Goal: Task Accomplishment & Management: Use online tool/utility

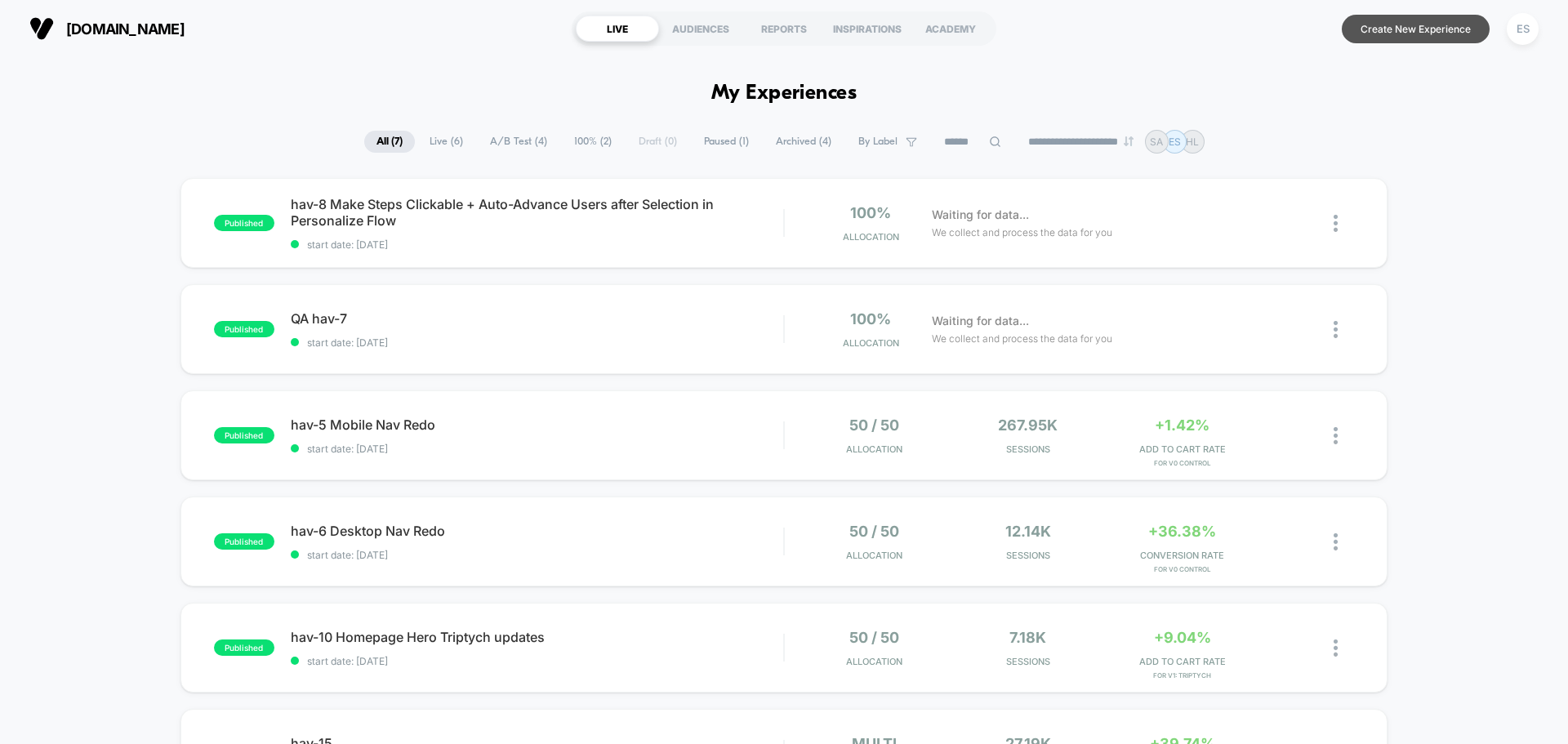
click at [1429, 31] on button "Create New Experience" at bounding box center [1415, 29] width 148 height 29
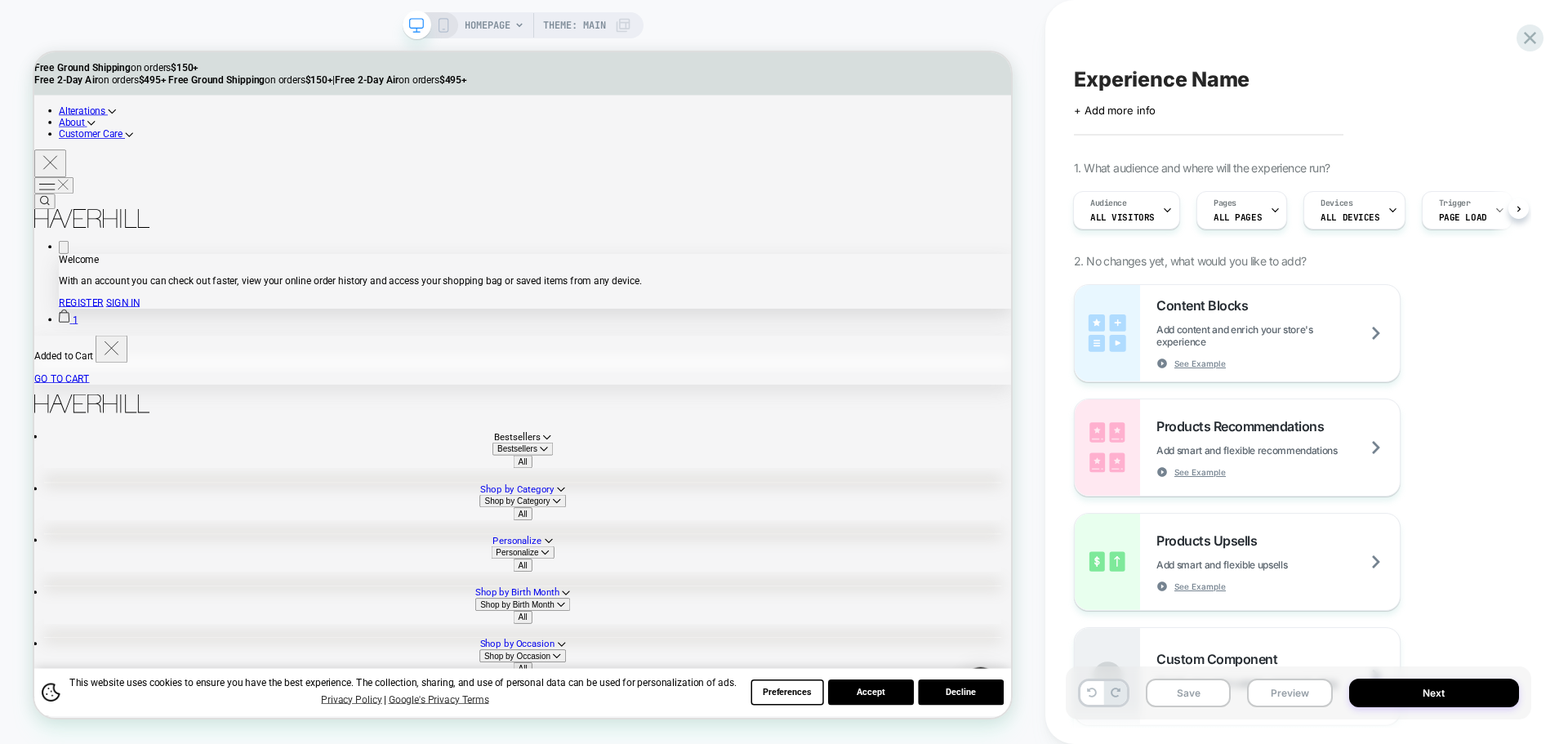
click at [1195, 87] on span "Experience Name" at bounding box center [1161, 79] width 175 height 24
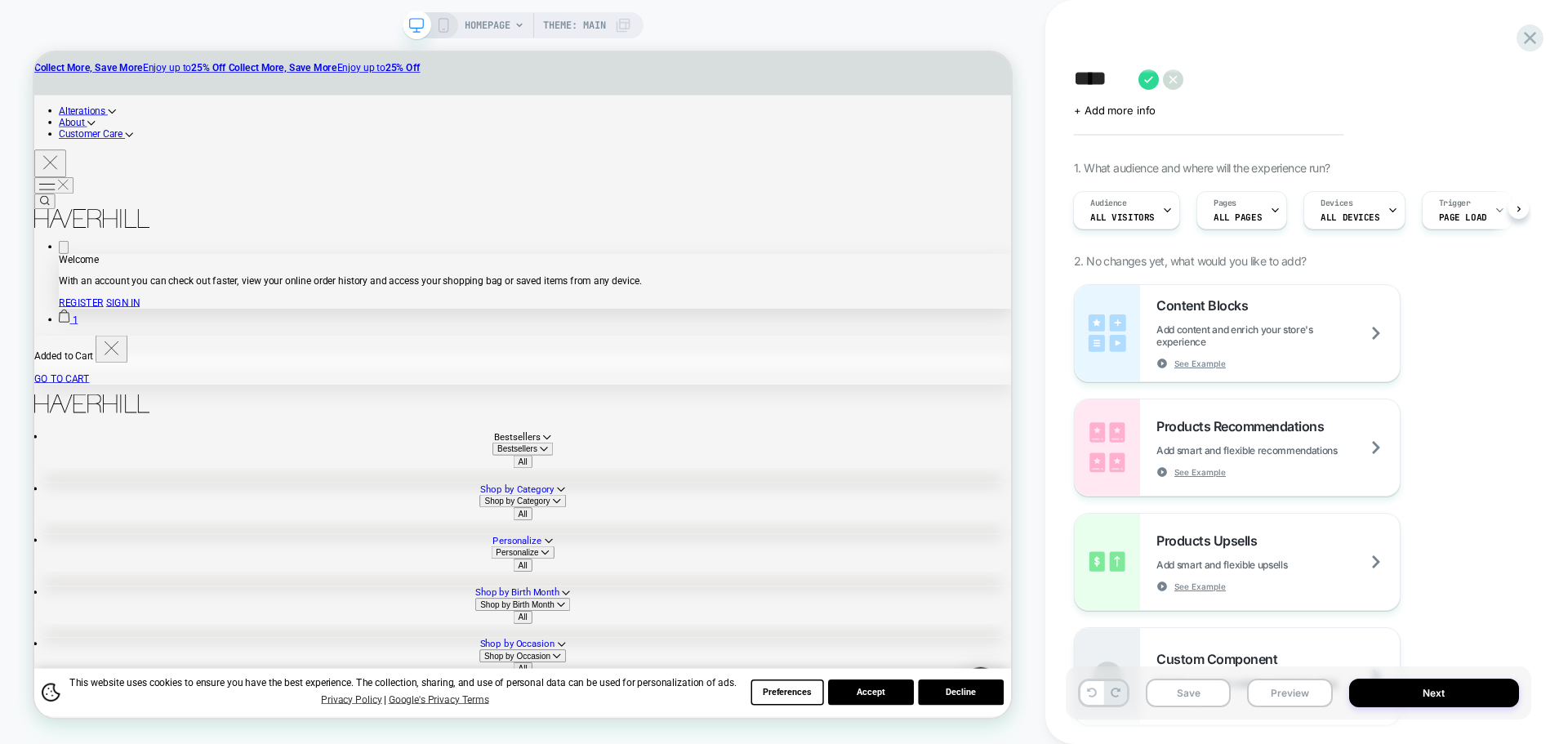
type textarea "*****"
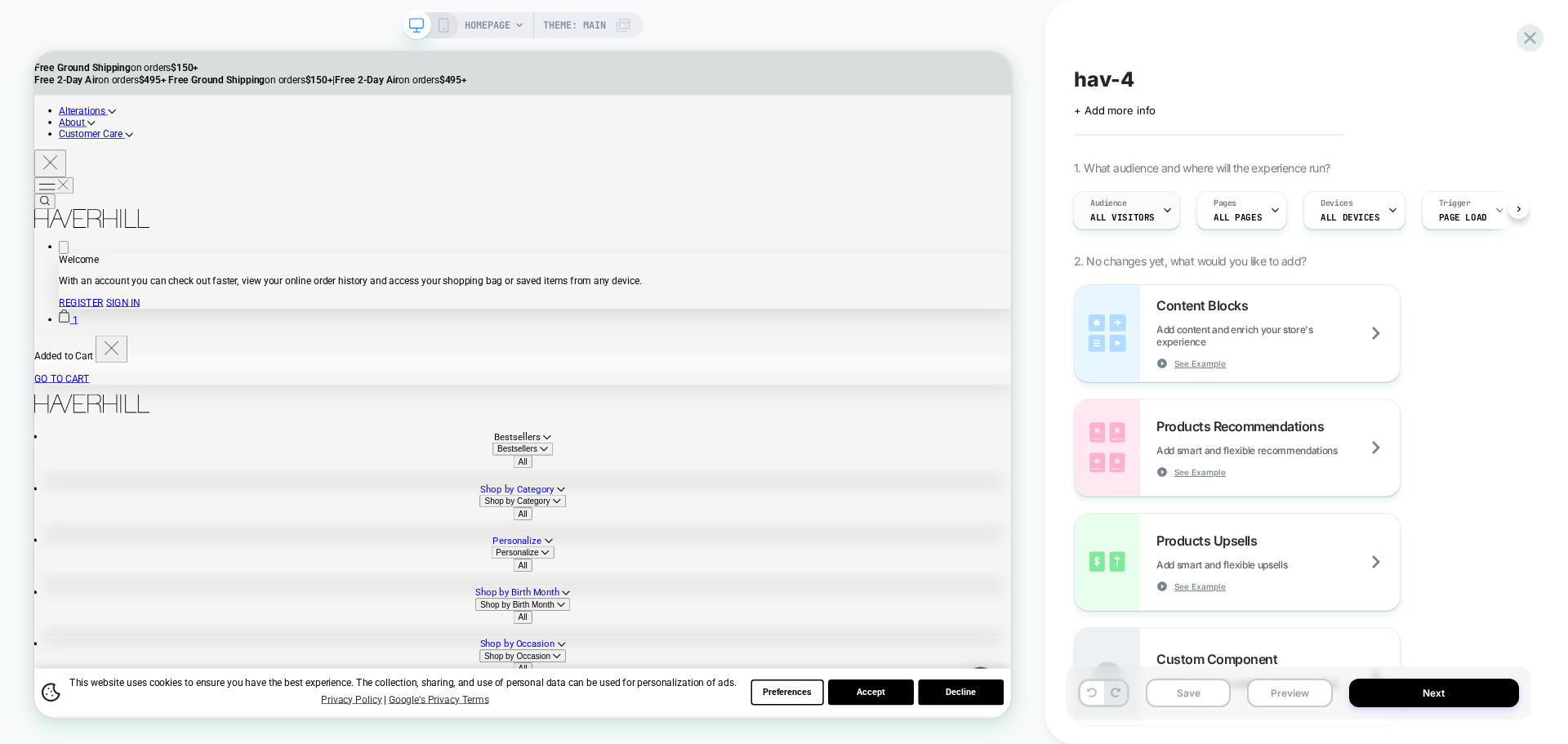
click at [1140, 214] on span "All Visitors" at bounding box center [1123, 216] width 64 height 12
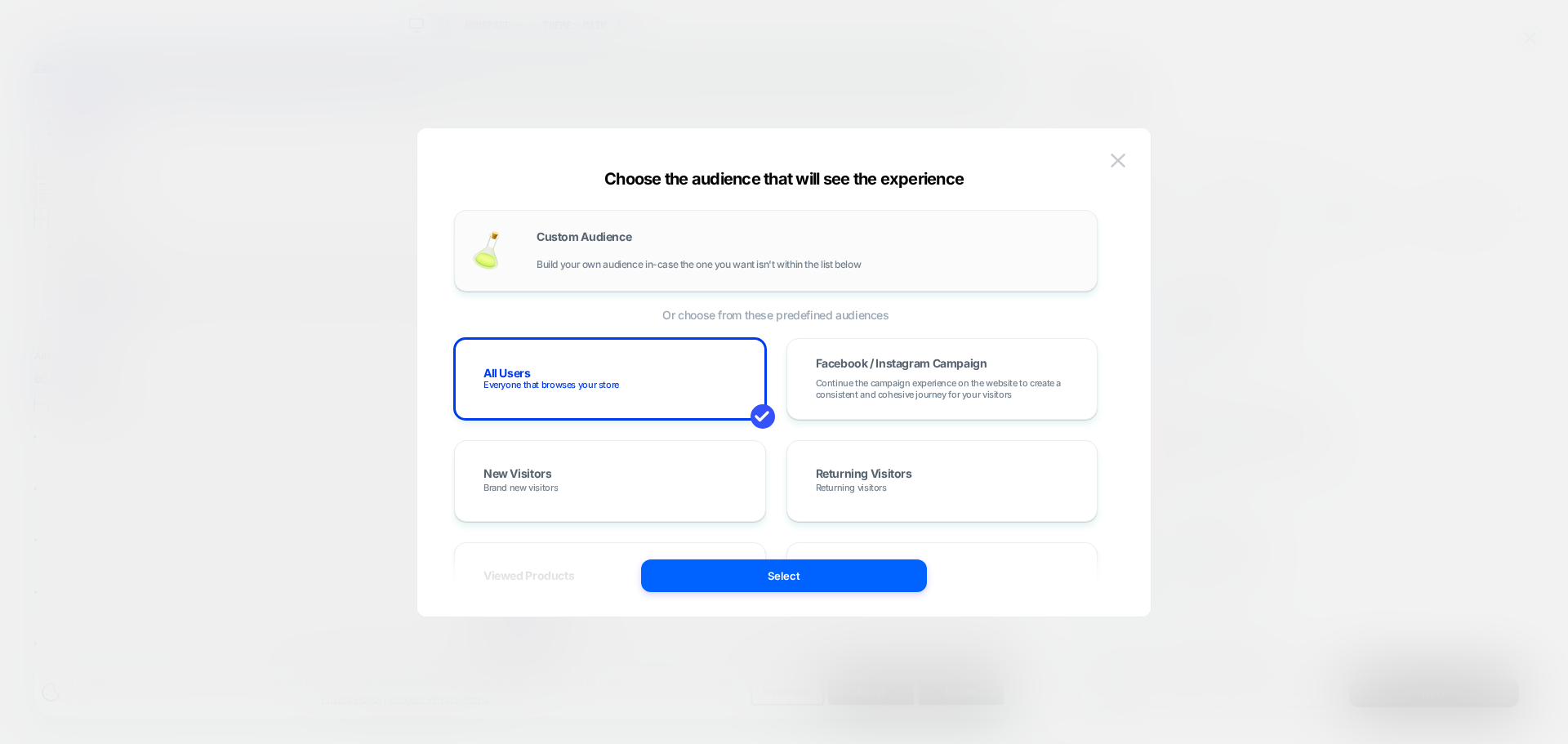
click at [818, 259] on span "Build your own audience in-case the one you want isn't within the list below" at bounding box center [699, 264] width 324 height 12
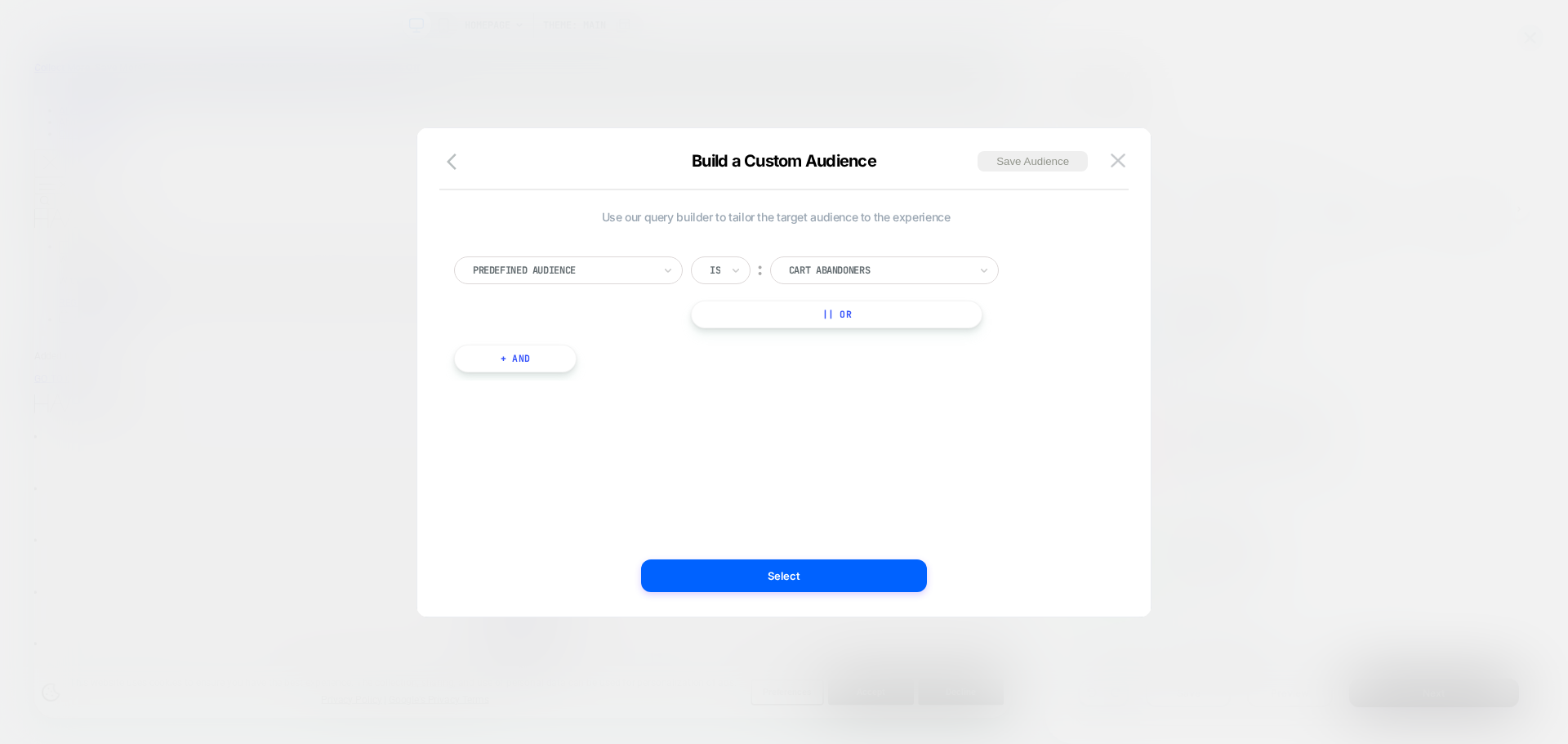
click at [538, 266] on div at bounding box center [563, 270] width 180 height 14
click at [509, 363] on div "Device" at bounding box center [576, 363] width 212 height 26
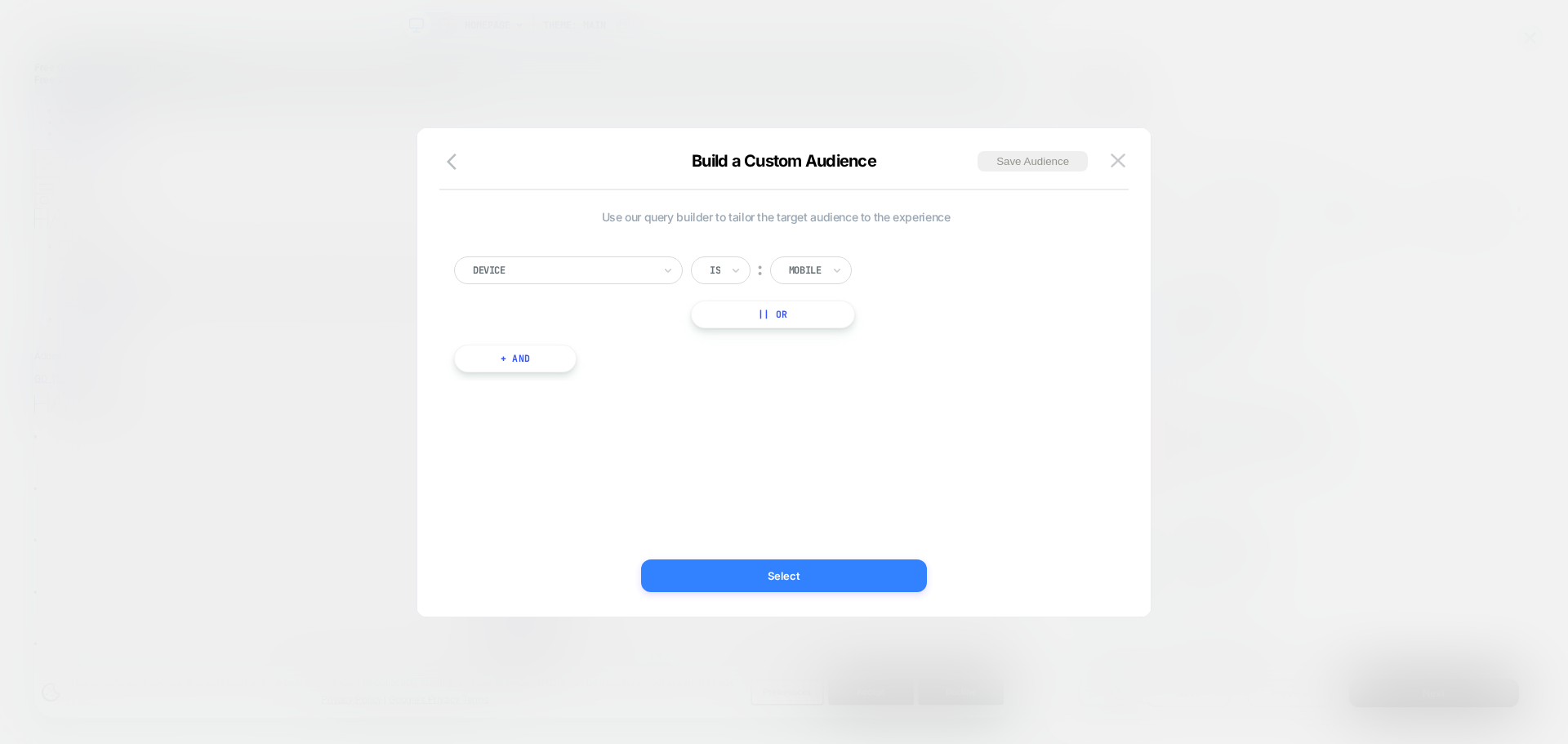
click at [775, 562] on button "Select" at bounding box center [784, 575] width 286 height 33
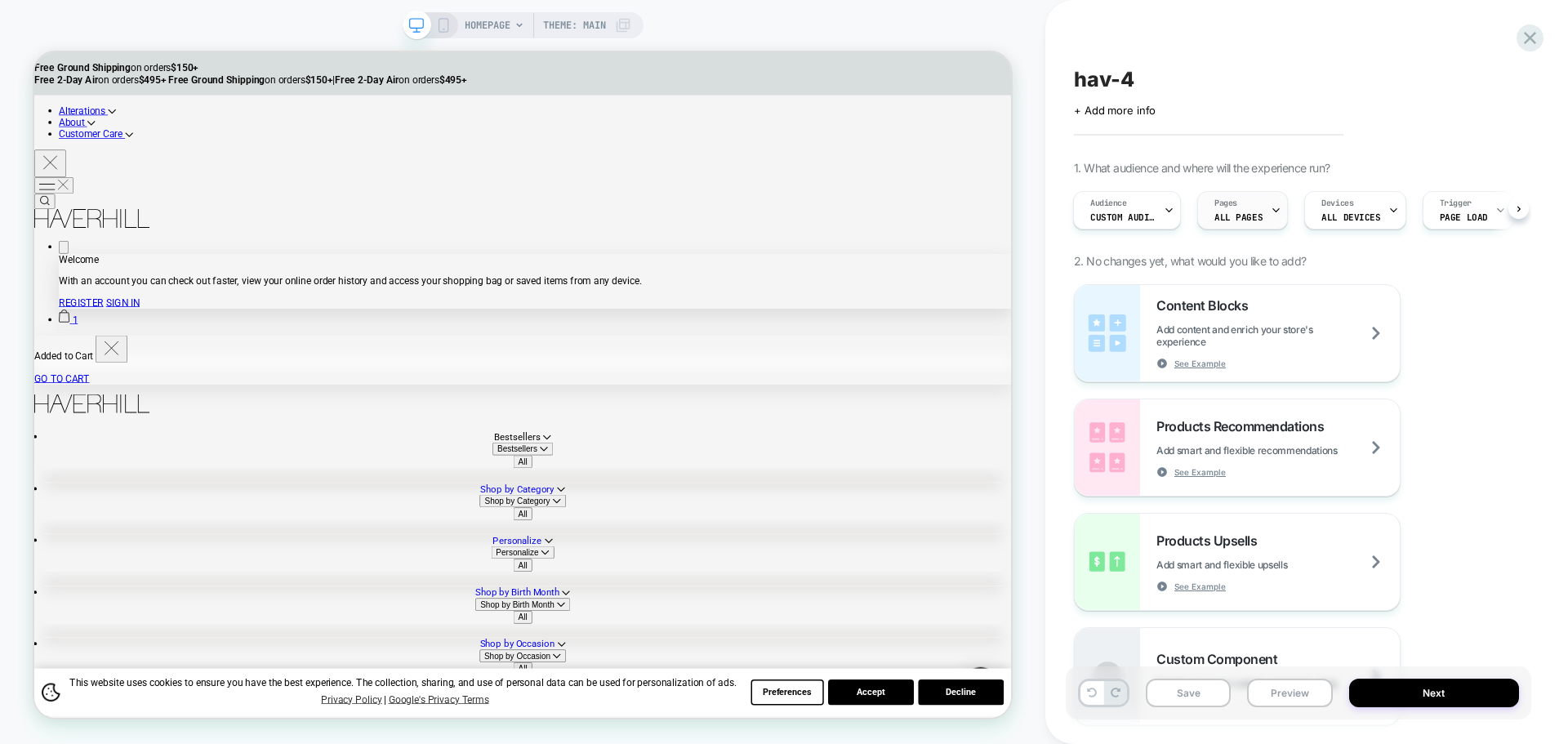
click at [1250, 222] on span "ALL PAGES" at bounding box center [1238, 216] width 48 height 12
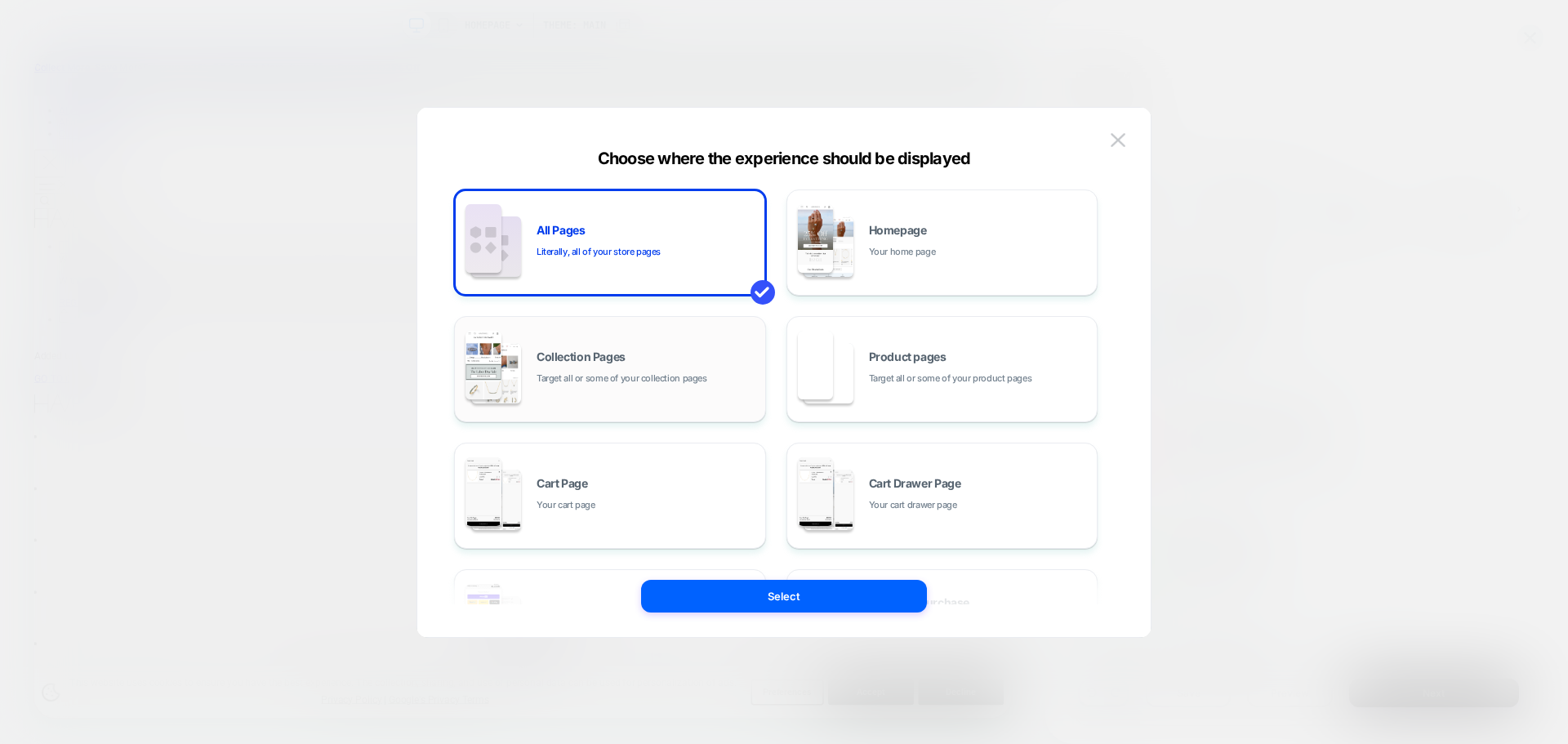
click at [547, 398] on div "Collection Pages Target all or some of your collection pages" at bounding box center [610, 368] width 294 height 89
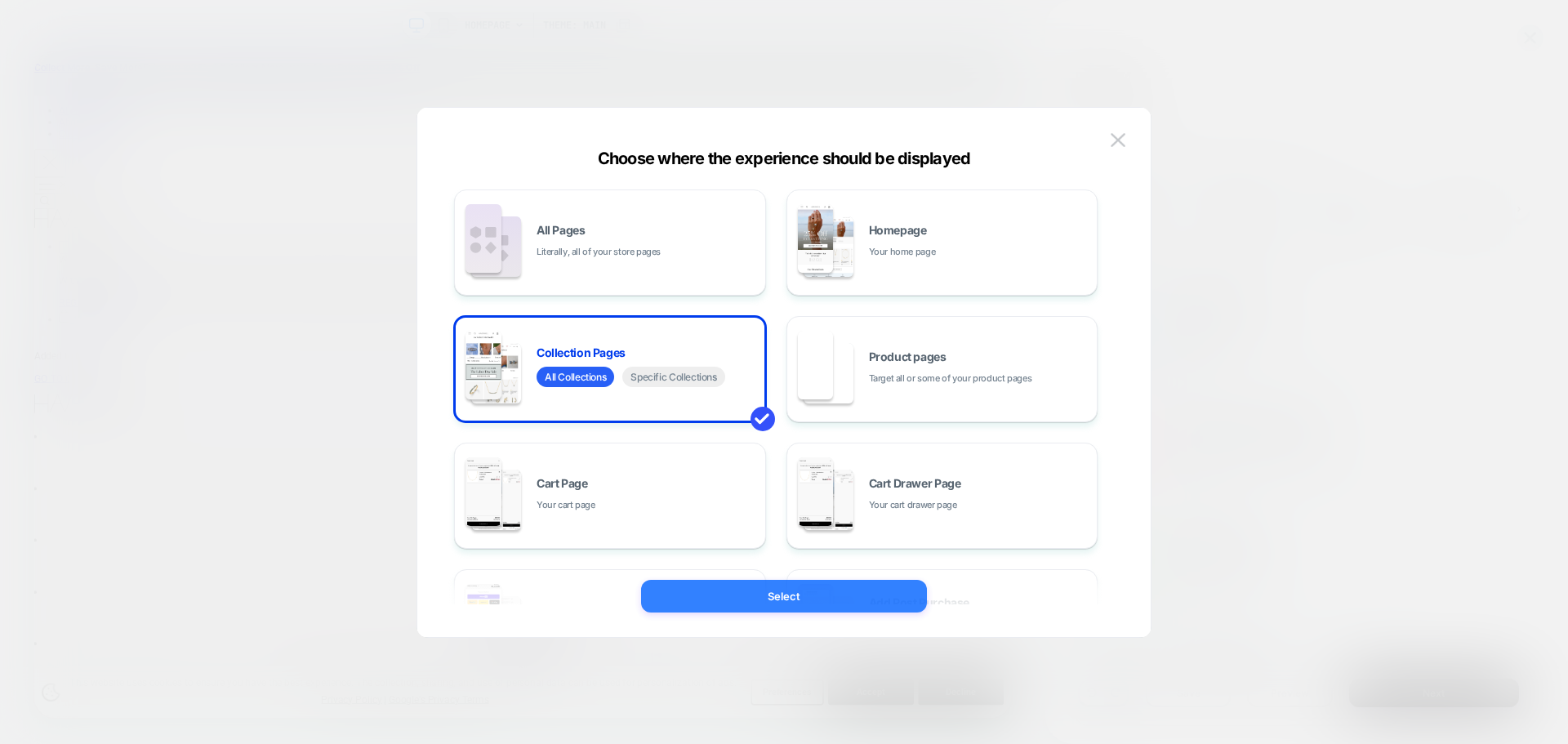
click at [756, 607] on button "Select" at bounding box center [784, 596] width 286 height 33
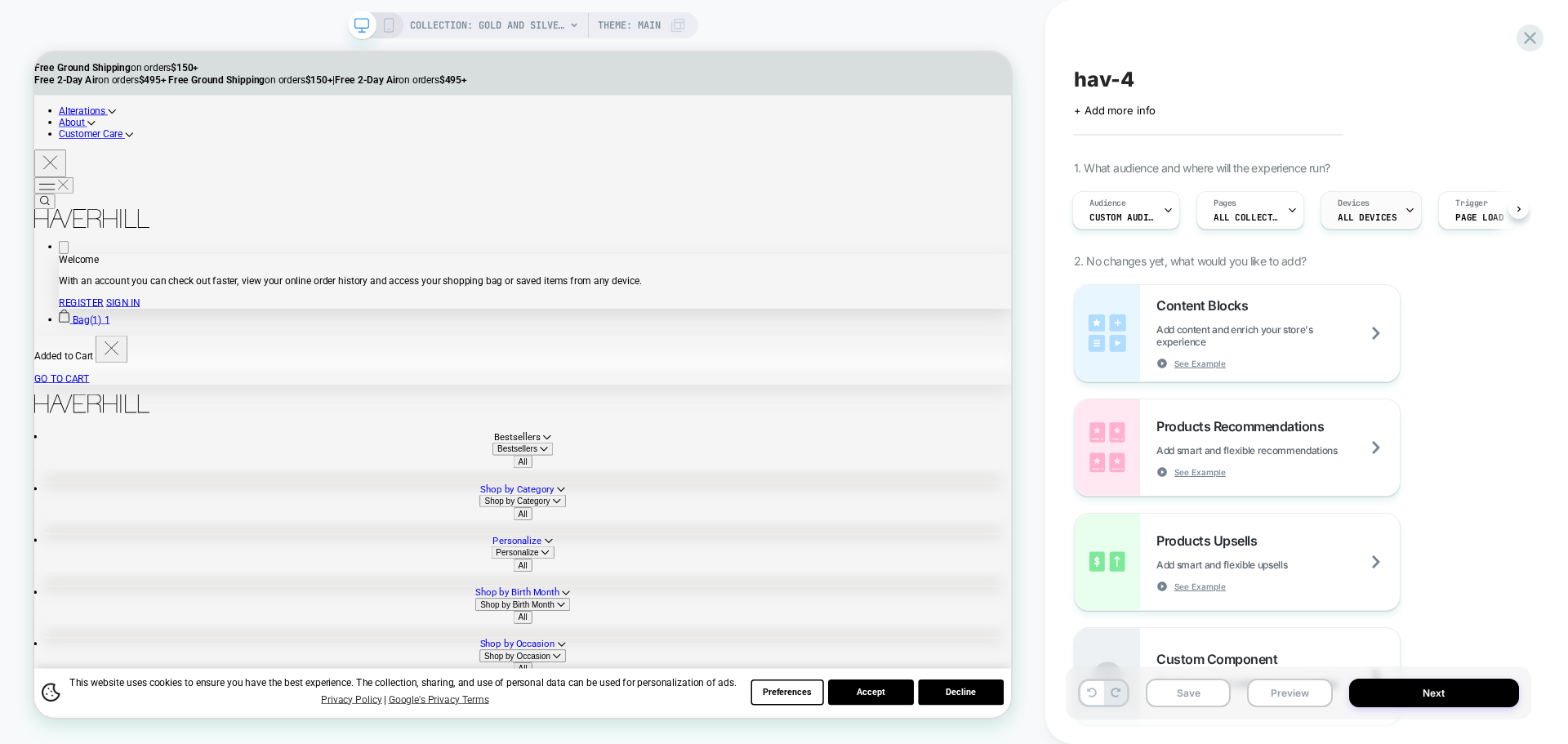
click at [1359, 213] on span "ALL DEVICES" at bounding box center [1367, 216] width 59 height 12
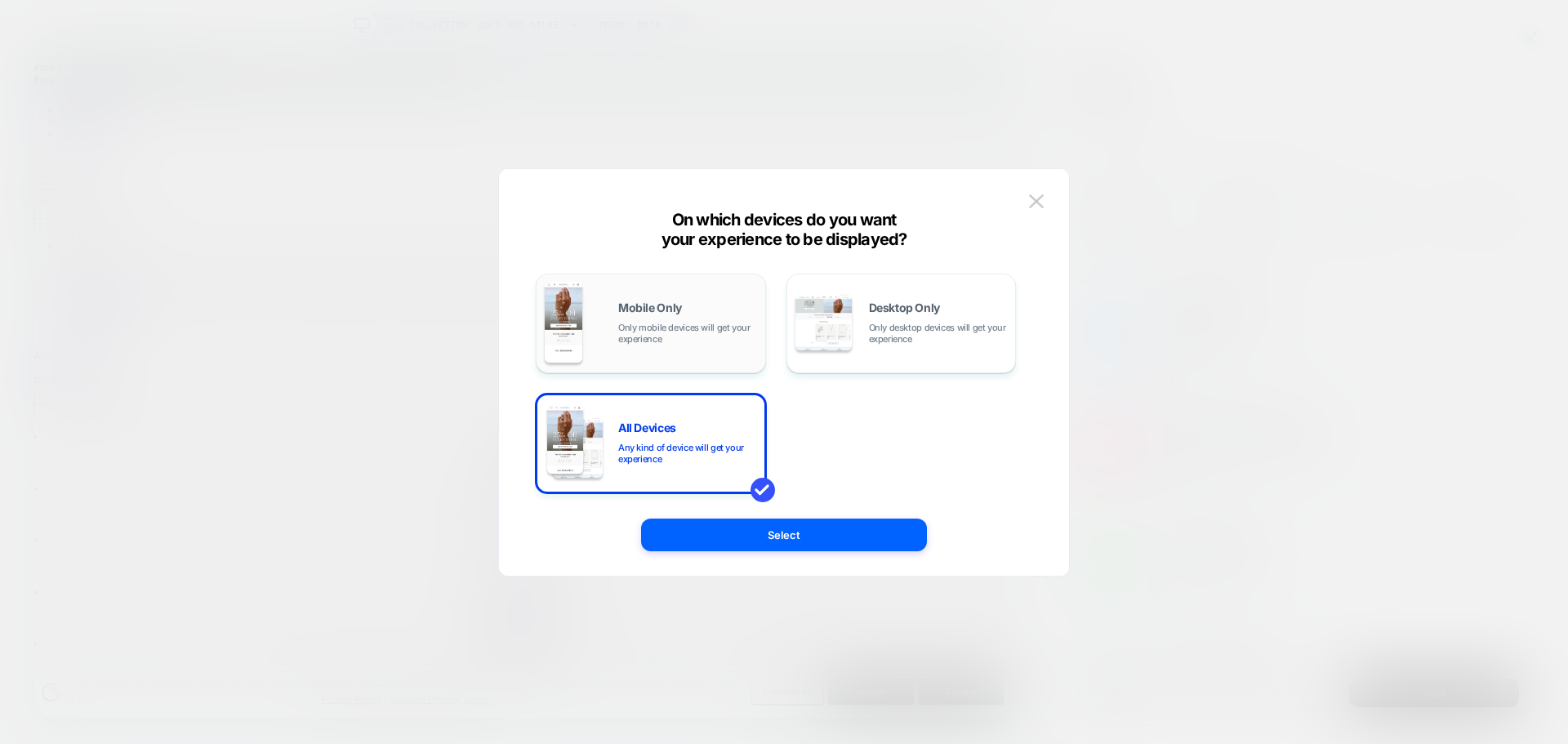
click at [706, 333] on span "Only mobile devices will get your experience" at bounding box center [687, 334] width 139 height 23
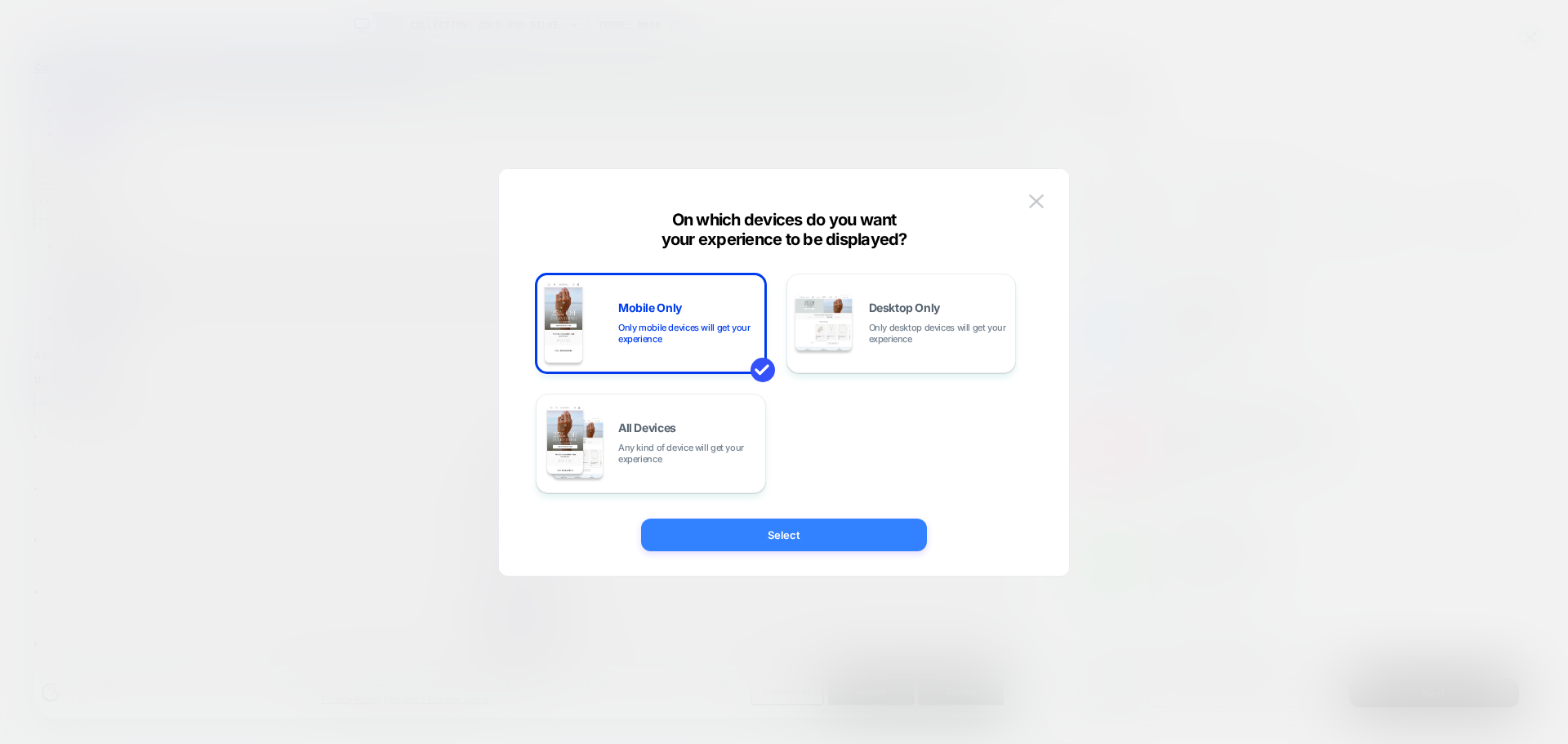
click at [830, 543] on button "Select" at bounding box center [784, 535] width 286 height 33
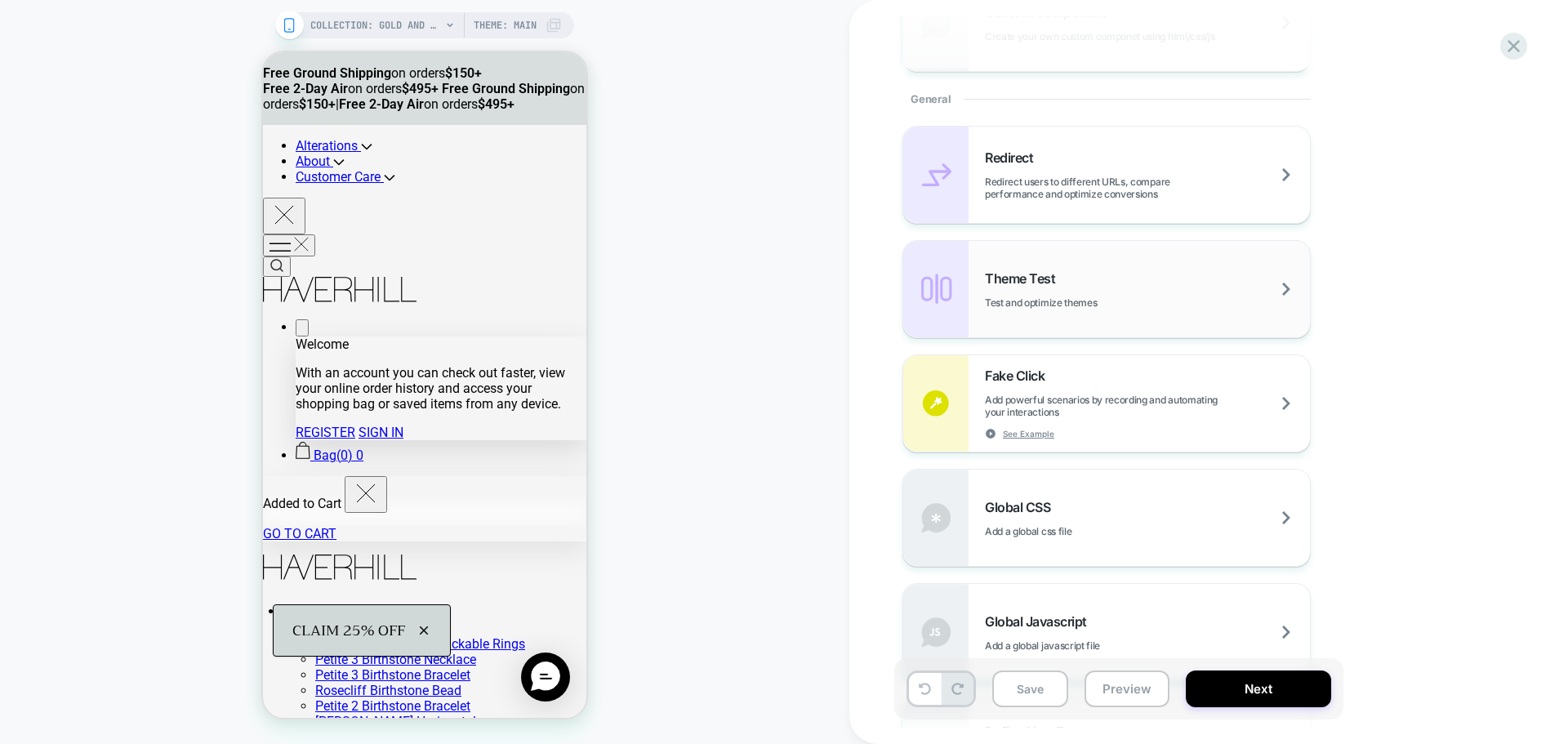
scroll to position [735, 0]
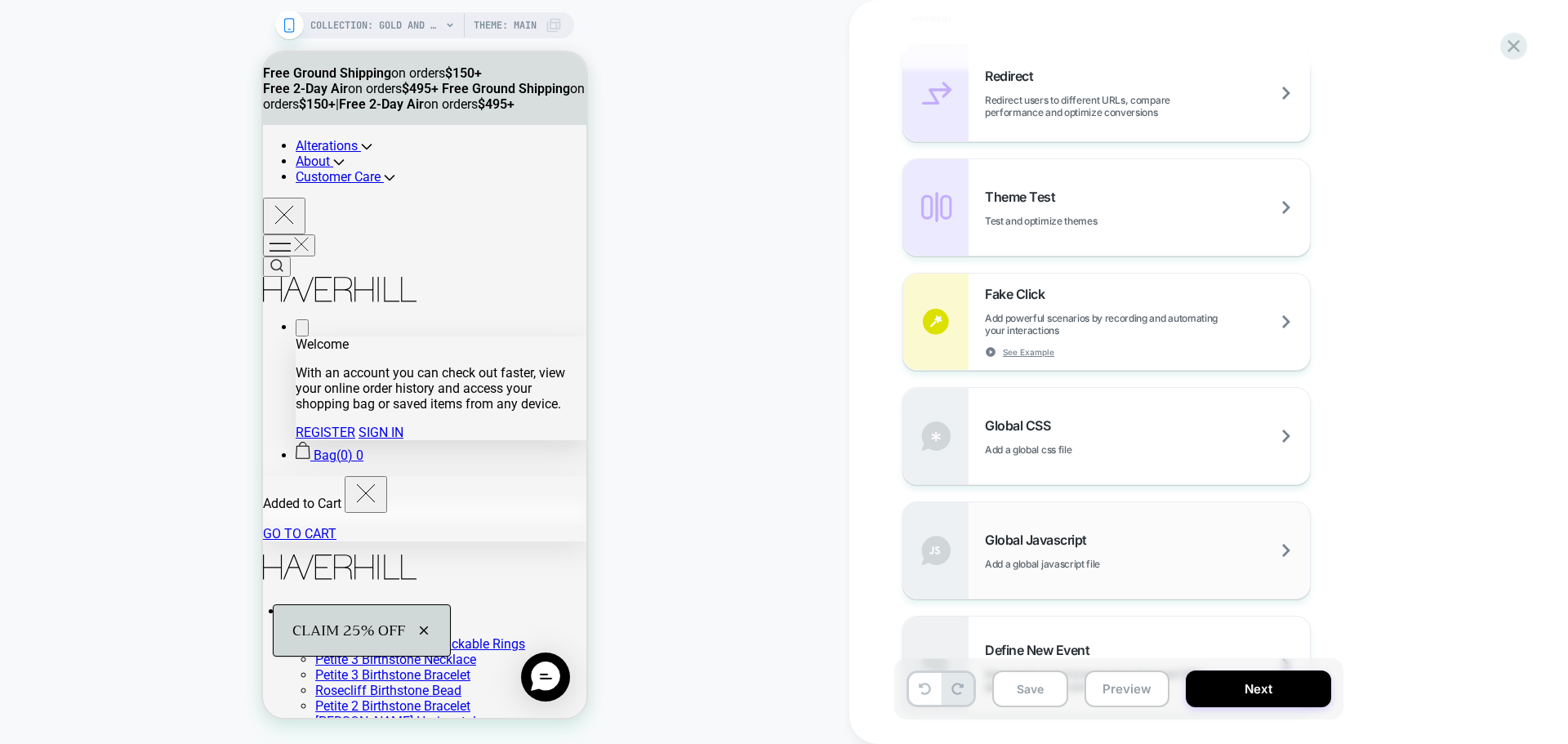
click at [1132, 528] on div "Global Javascript Add a global javascript file" at bounding box center [1106, 550] width 407 height 97
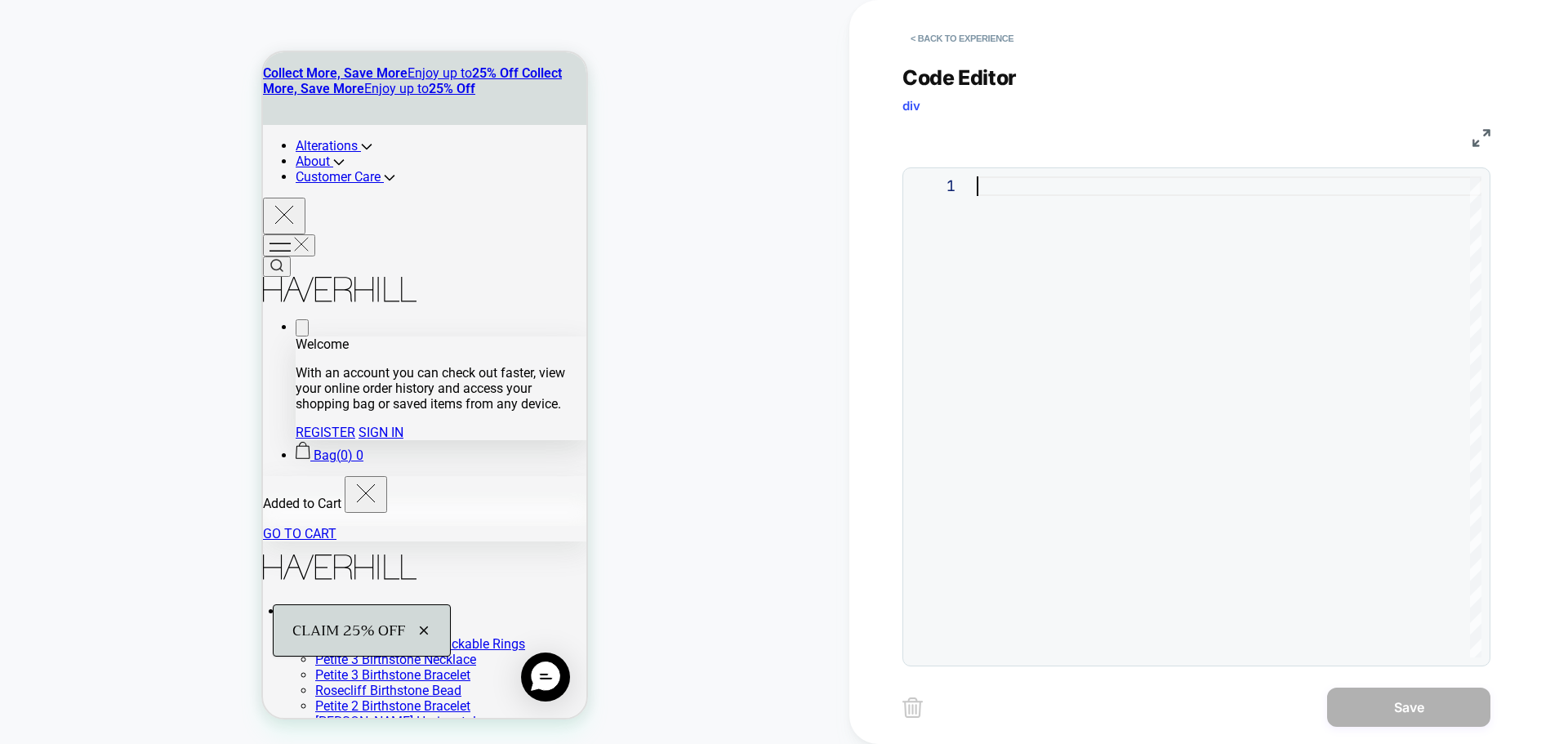
click at [1258, 408] on div at bounding box center [1229, 417] width 504 height 481
type textarea "**********"
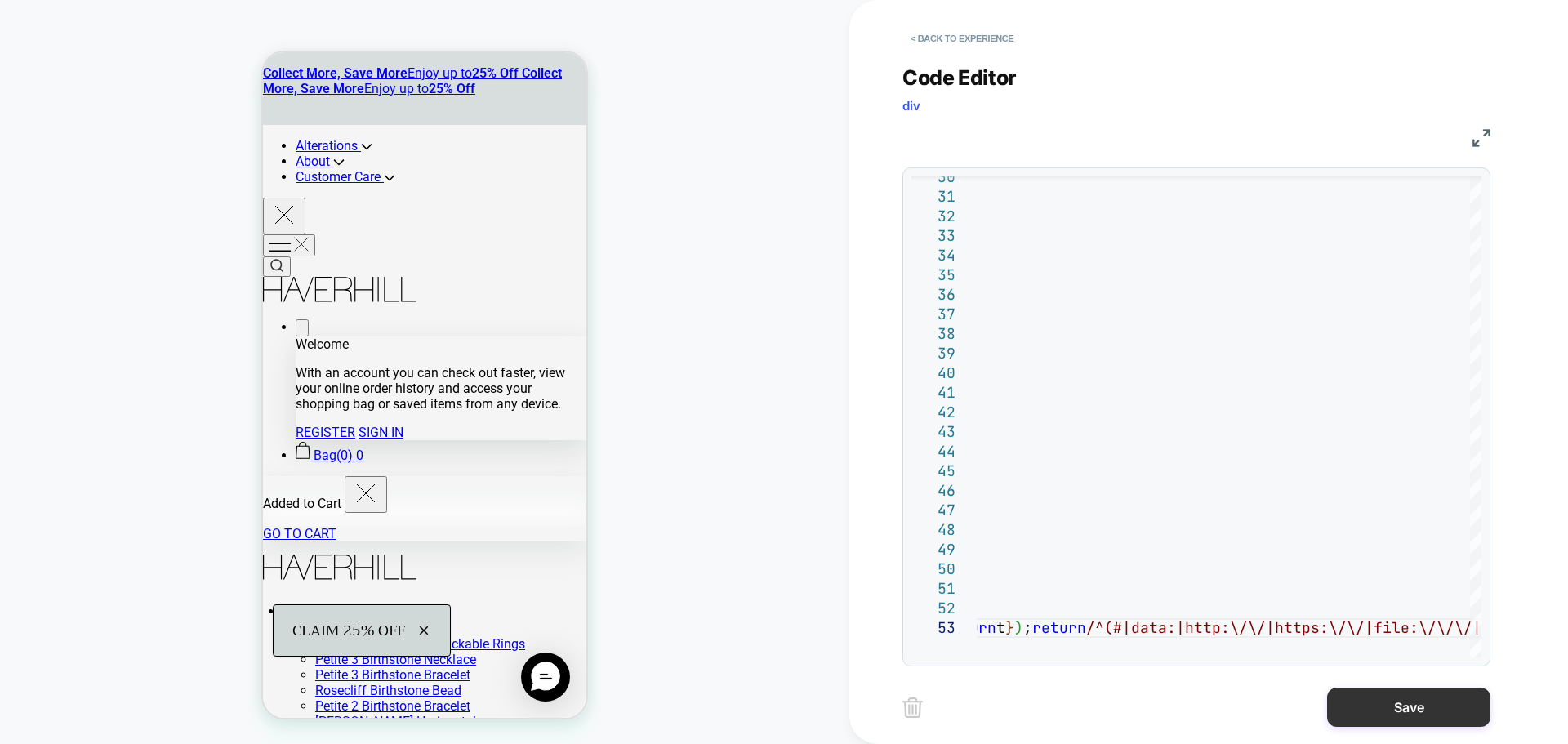
click at [1390, 698] on button "Save" at bounding box center [1408, 707] width 164 height 39
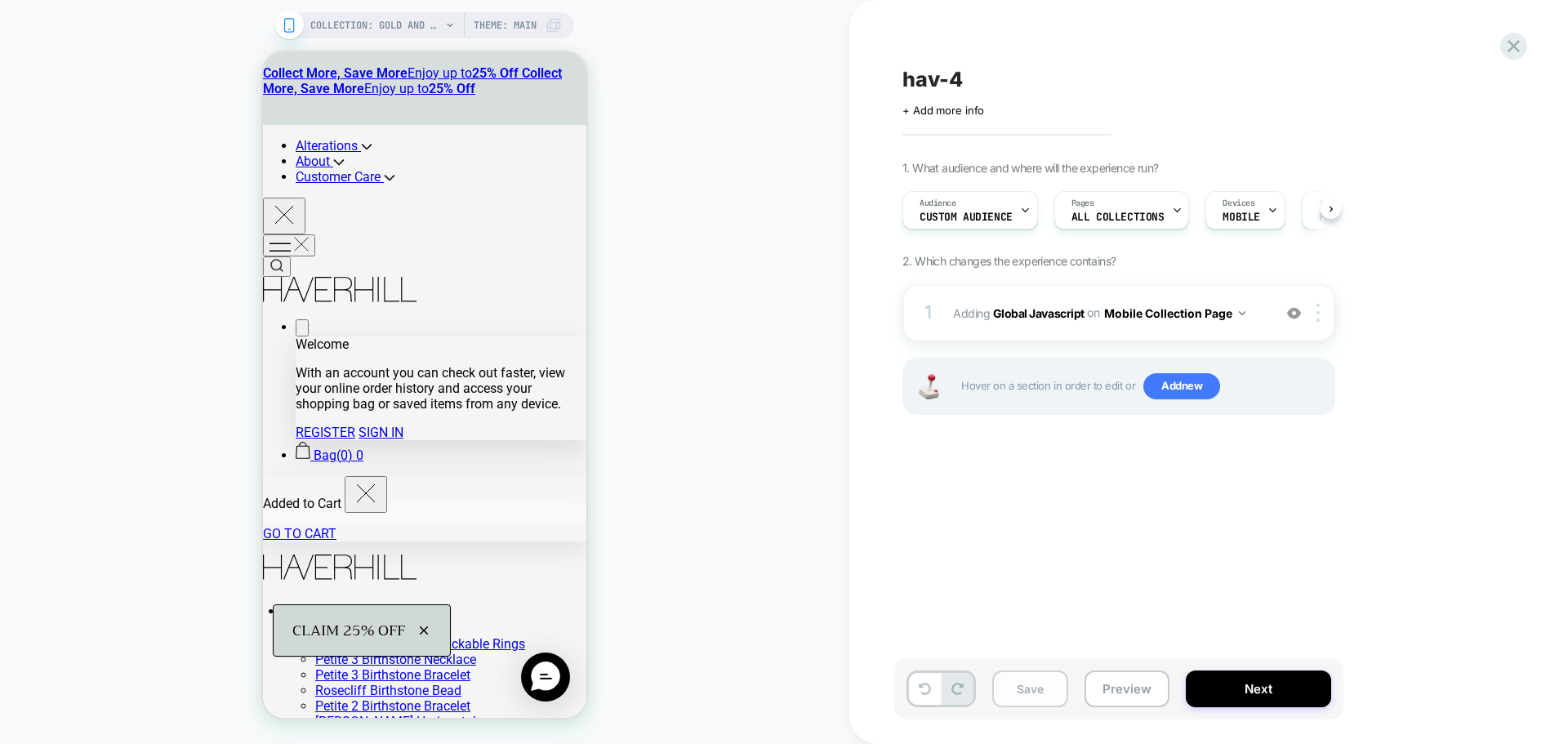
scroll to position [0, 1]
click at [1042, 689] on button "Save" at bounding box center [1030, 688] width 76 height 37
click at [1252, 691] on button "Next" at bounding box center [1258, 688] width 145 height 37
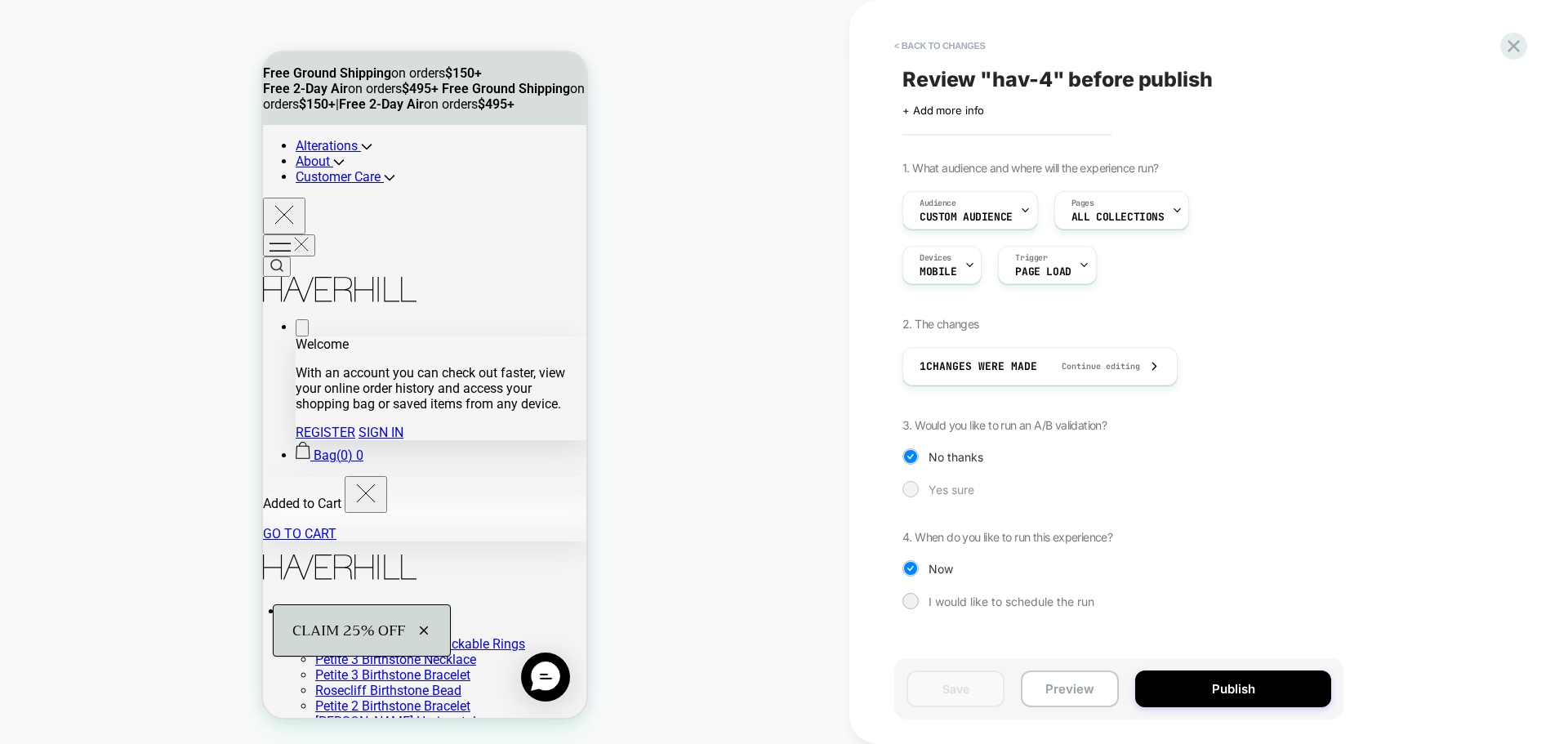
click at [979, 496] on div "Yes sure" at bounding box center [1119, 489] width 433 height 16
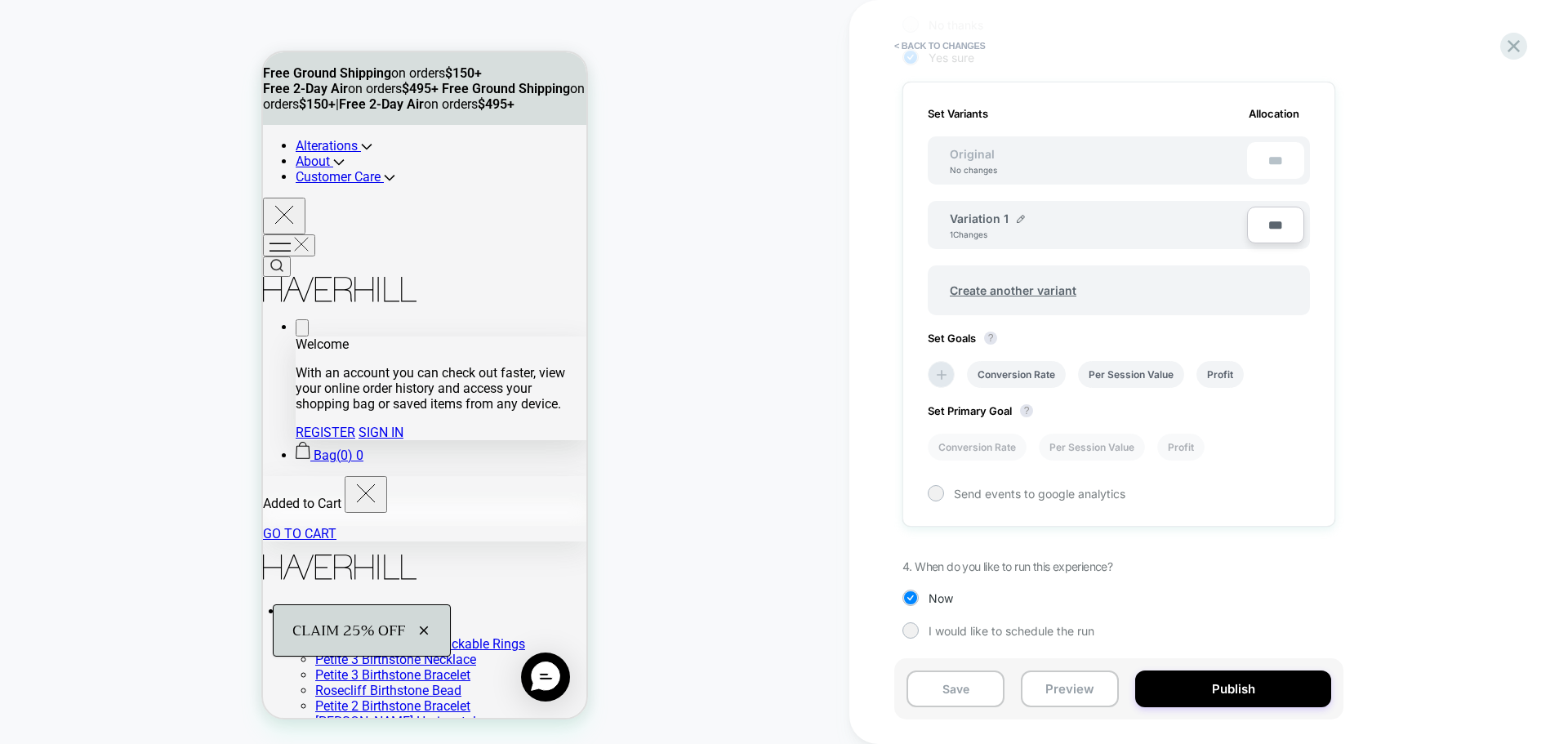
scroll to position [433, 0]
click at [1019, 220] on img at bounding box center [1021, 217] width 8 height 8
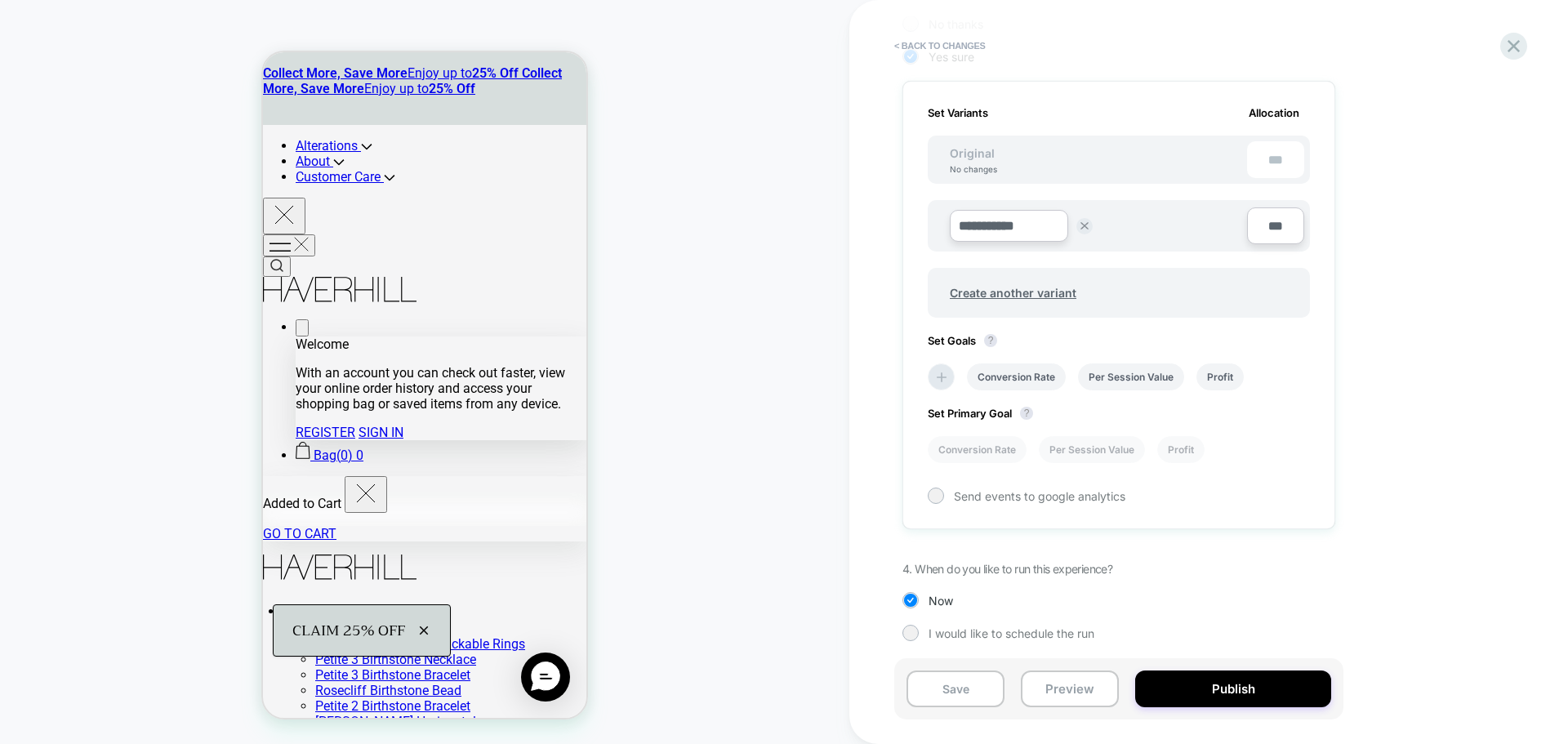
click at [998, 231] on input "**********" at bounding box center [1009, 226] width 118 height 32
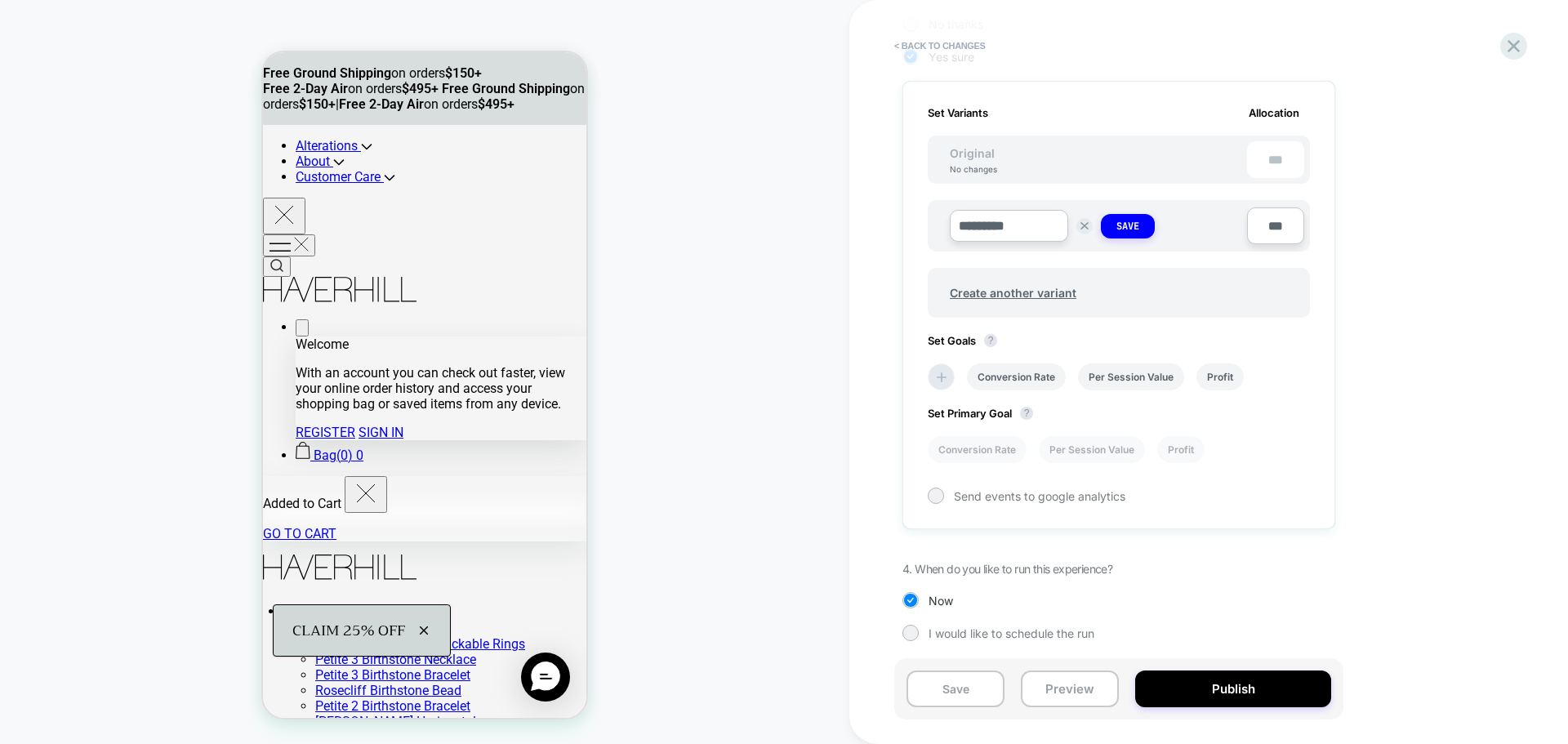
type input "*********"
click at [1478, 330] on div "1. What audience and where will the experience run? Audience Custom Audience Pa…" at bounding box center [1200, 197] width 596 height 937
click at [1024, 290] on span "Create another variant" at bounding box center [1013, 292] width 159 height 38
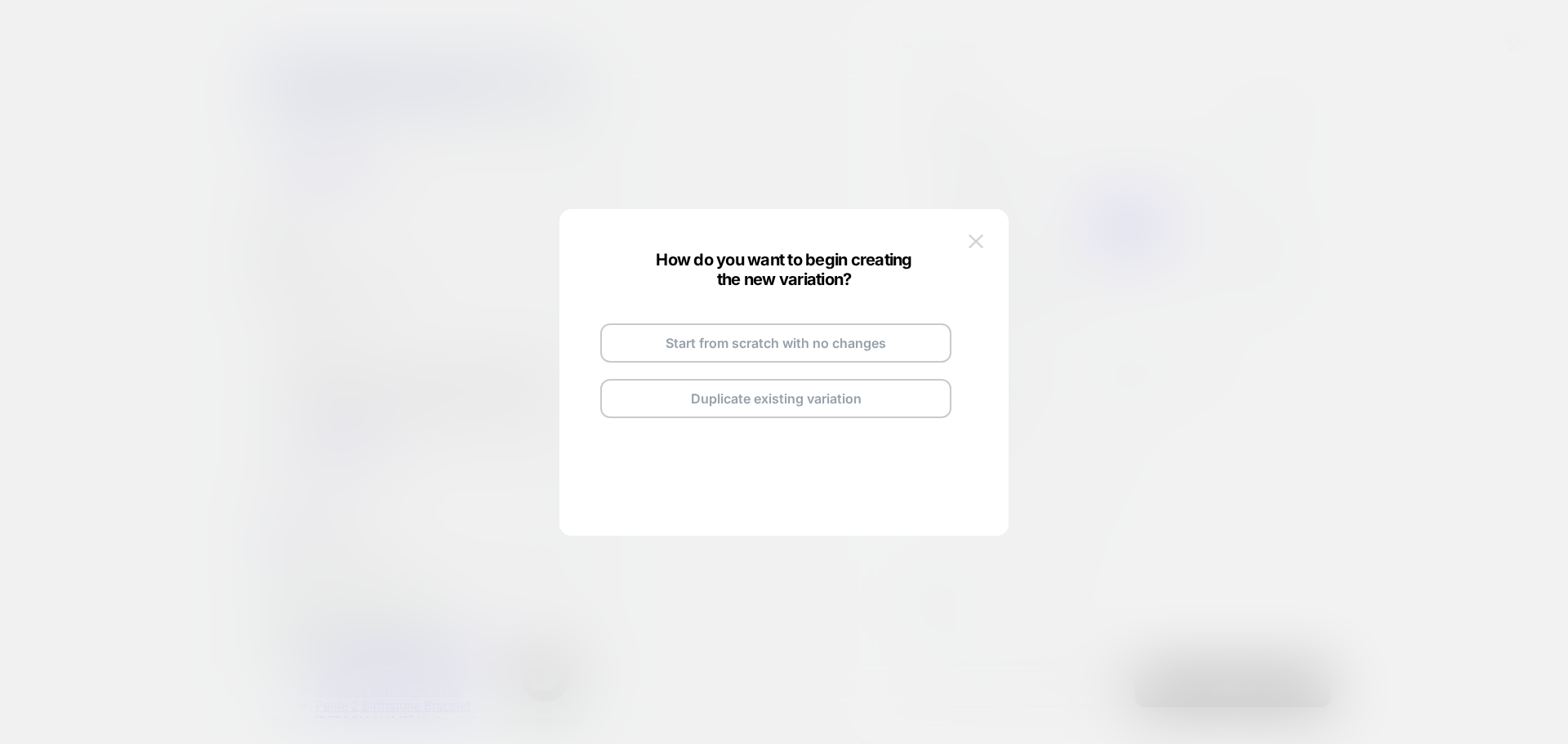
click at [980, 249] on img at bounding box center [976, 241] width 14 height 14
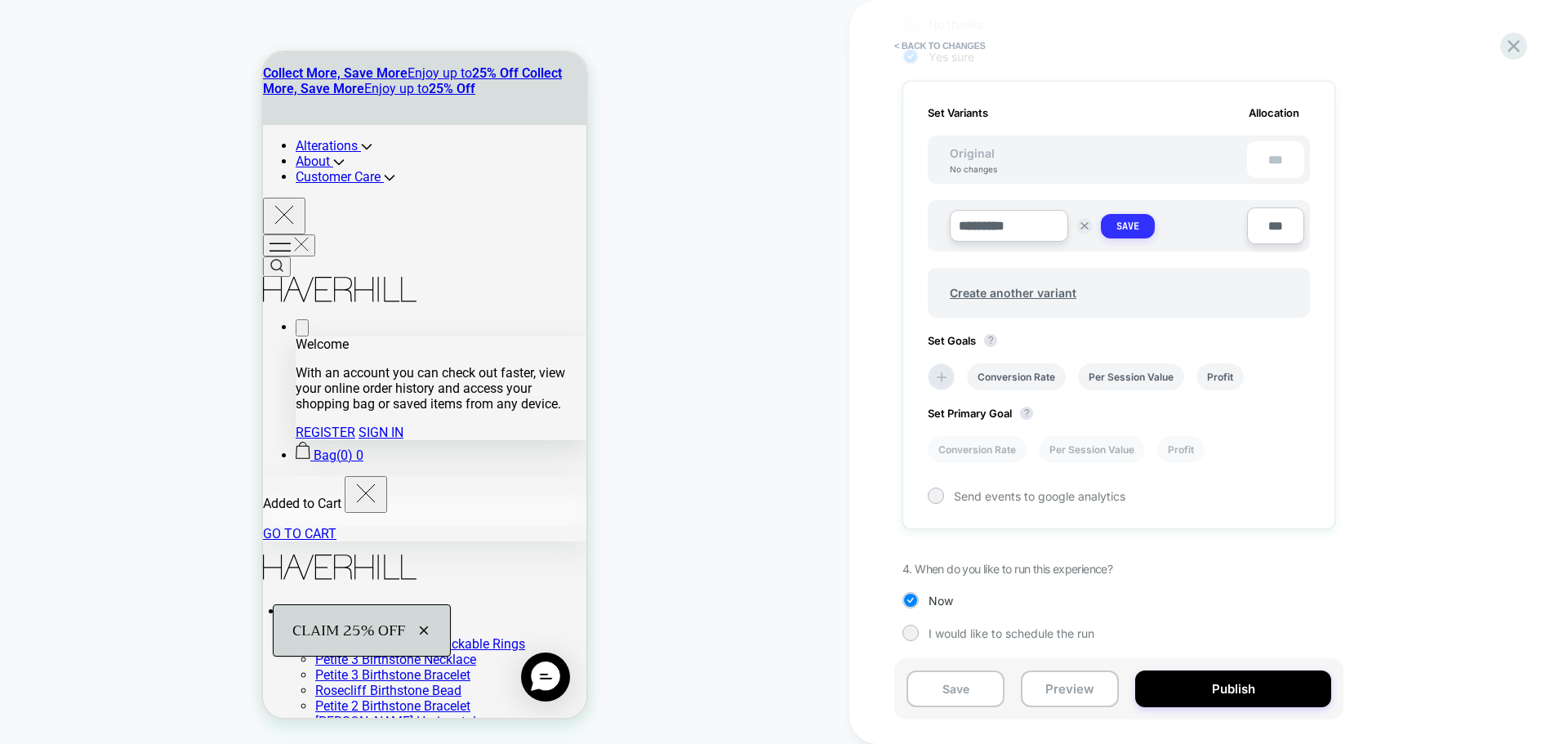
click at [1123, 220] on strong "Save" at bounding box center [1128, 226] width 23 height 13
click at [1027, 280] on span "Create another variant" at bounding box center [1013, 289] width 159 height 38
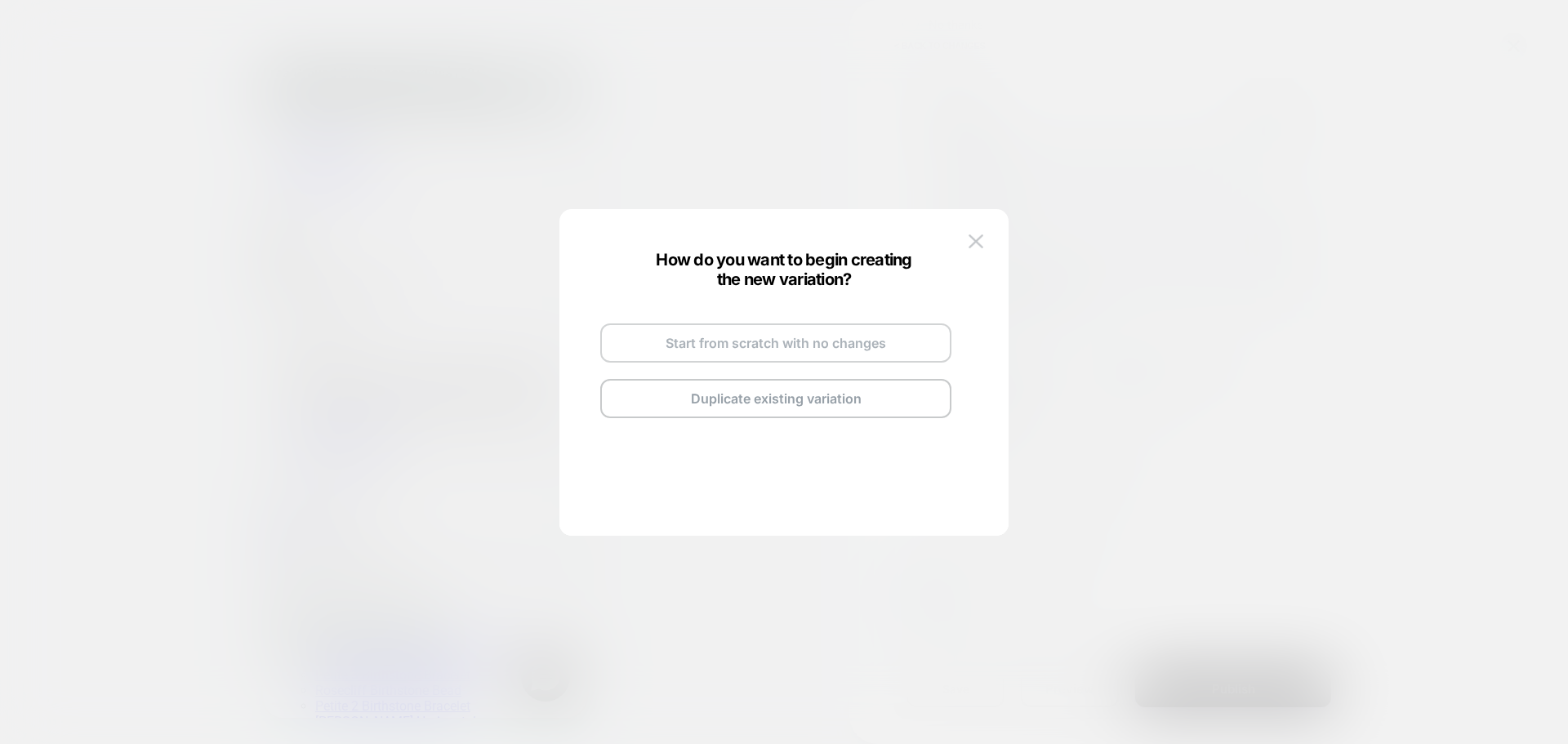
click at [689, 348] on button "Start from scratch with no changes" at bounding box center [776, 342] width 352 height 39
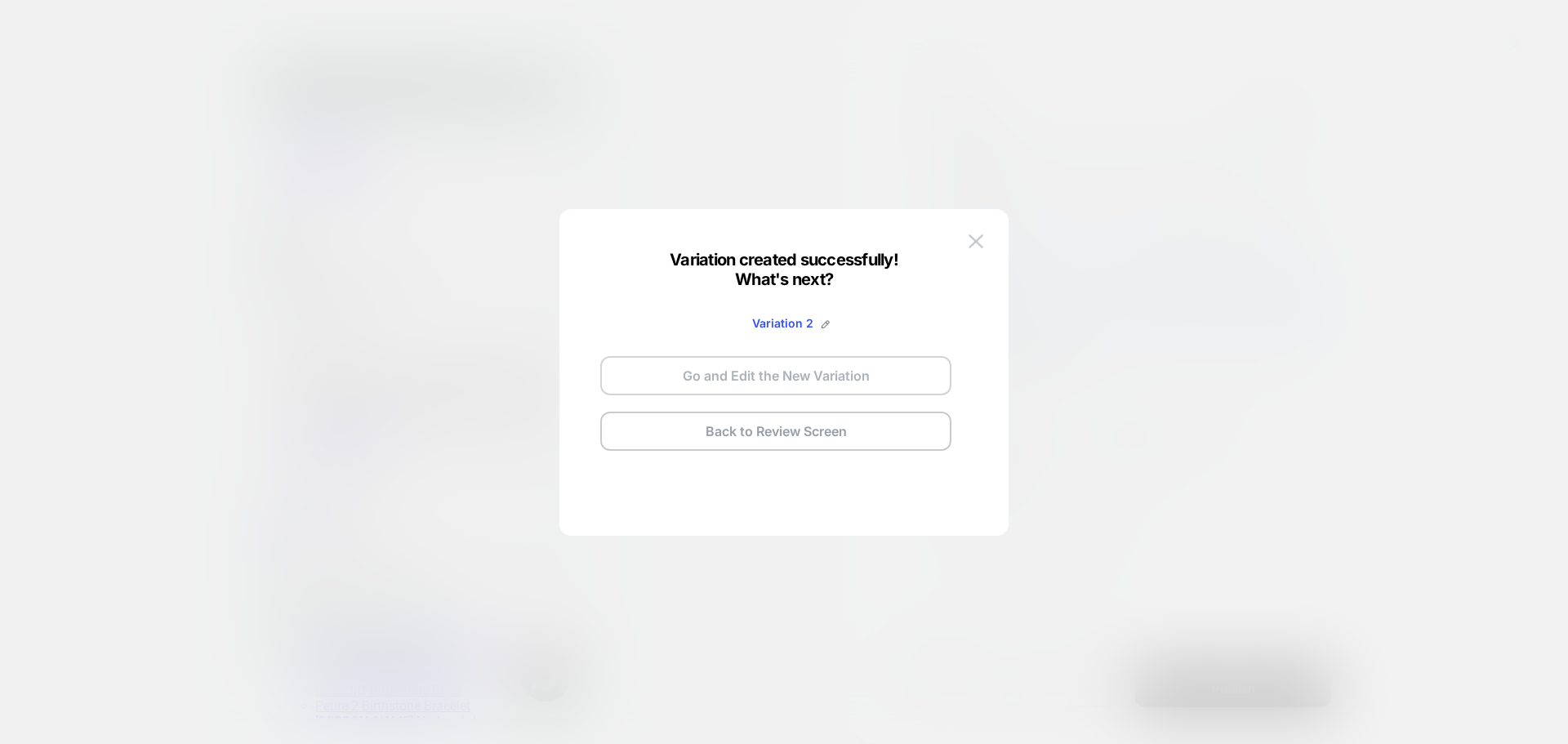
click at [773, 374] on button "Go and Edit the New Variation" at bounding box center [776, 376] width 352 height 39
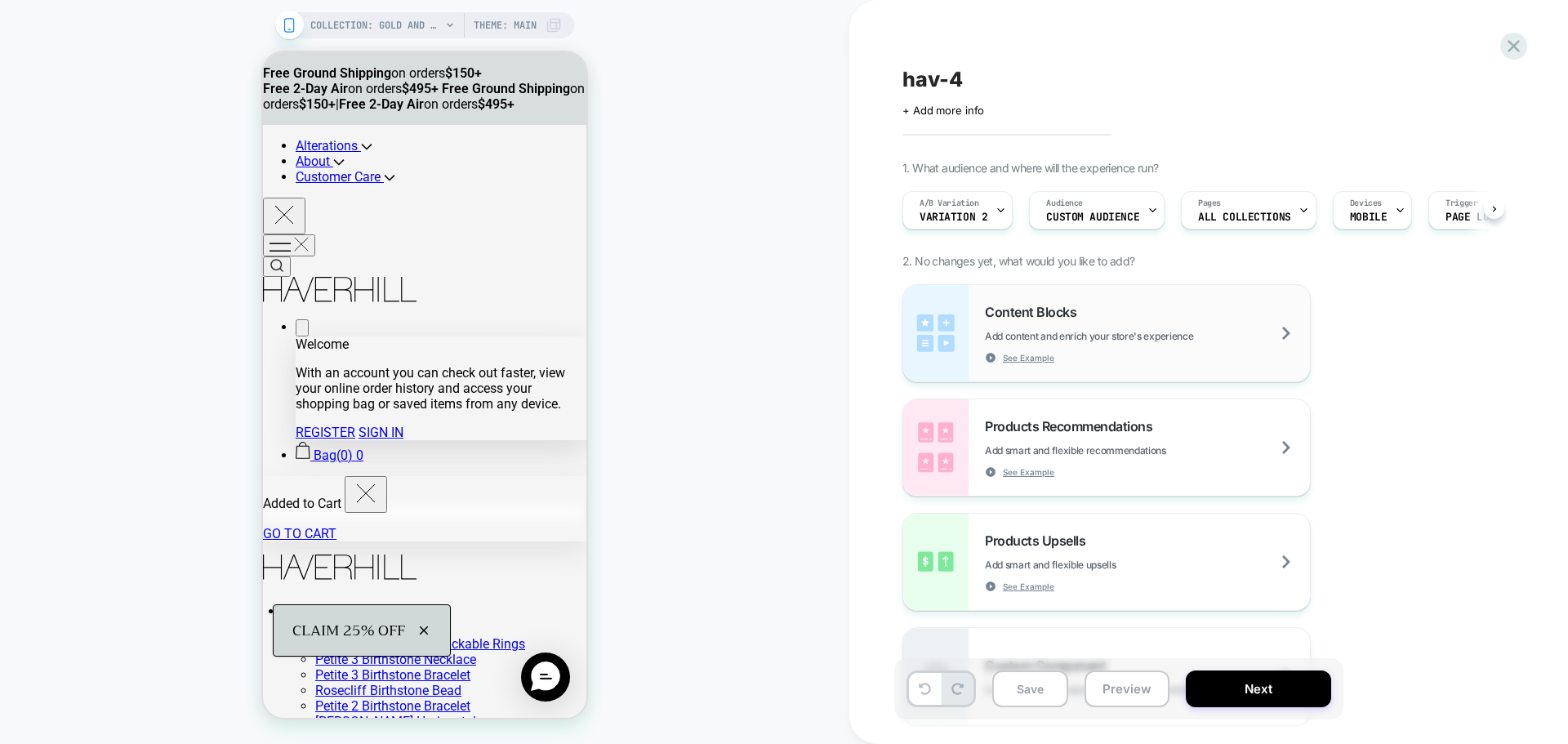
scroll to position [0, 1]
click at [1267, 685] on button "Next" at bounding box center [1258, 688] width 145 height 37
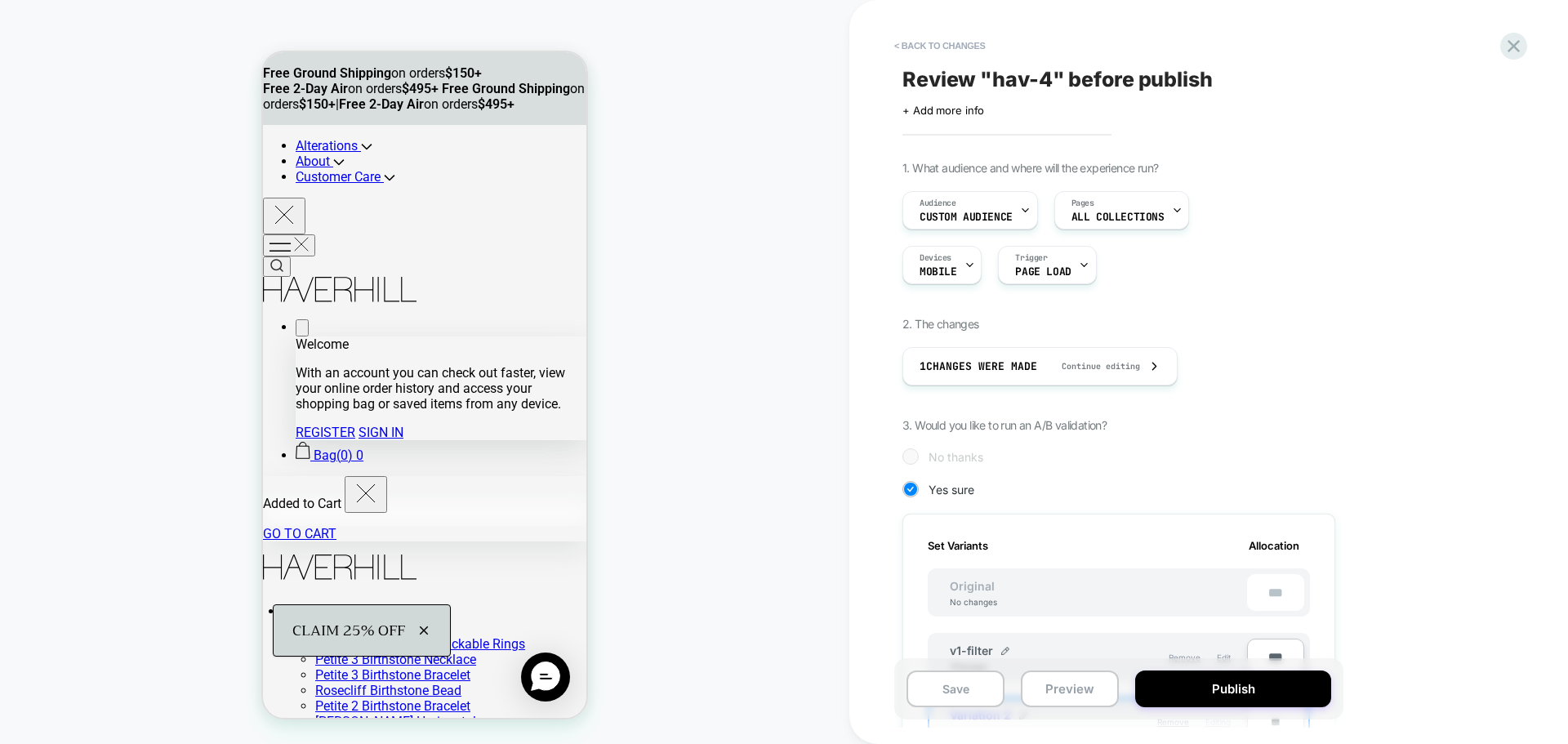
scroll to position [497, 0]
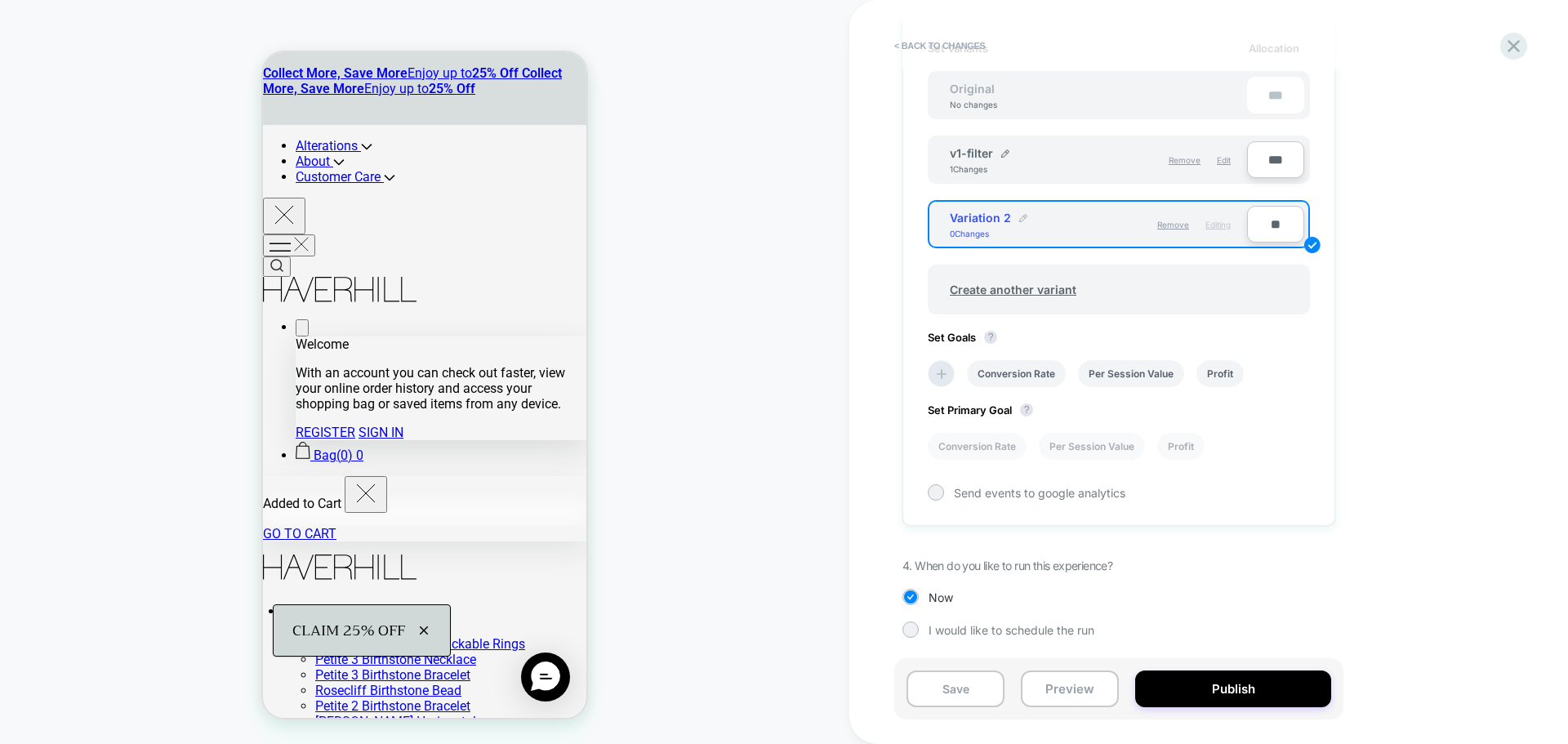
click at [1021, 216] on img at bounding box center [1022, 217] width 8 height 8
click at [1019, 230] on input "**********" at bounding box center [1009, 226] width 118 height 32
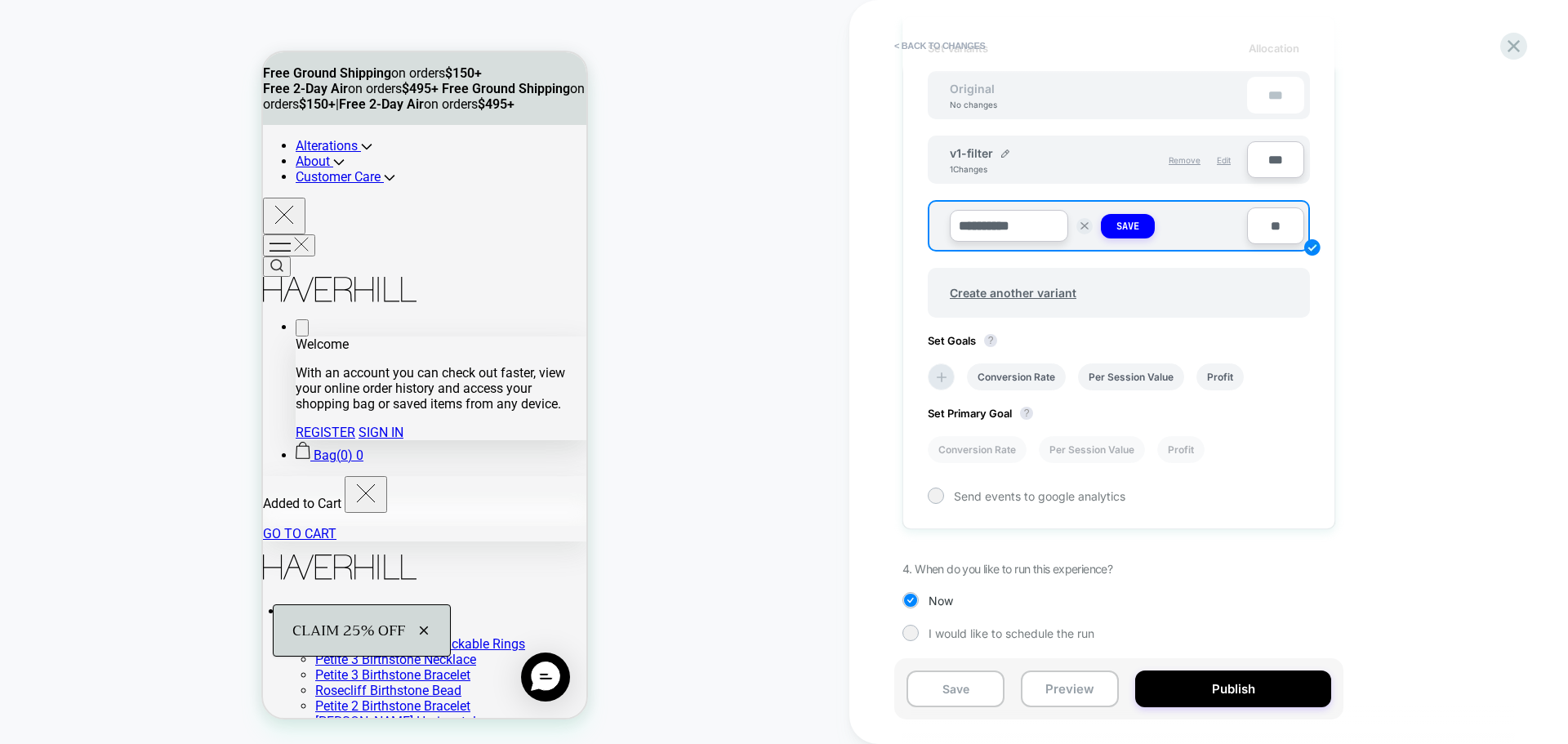
type input "**********"
click at [1284, 219] on input "**" at bounding box center [1276, 225] width 57 height 37
type input "**"
type input "***"
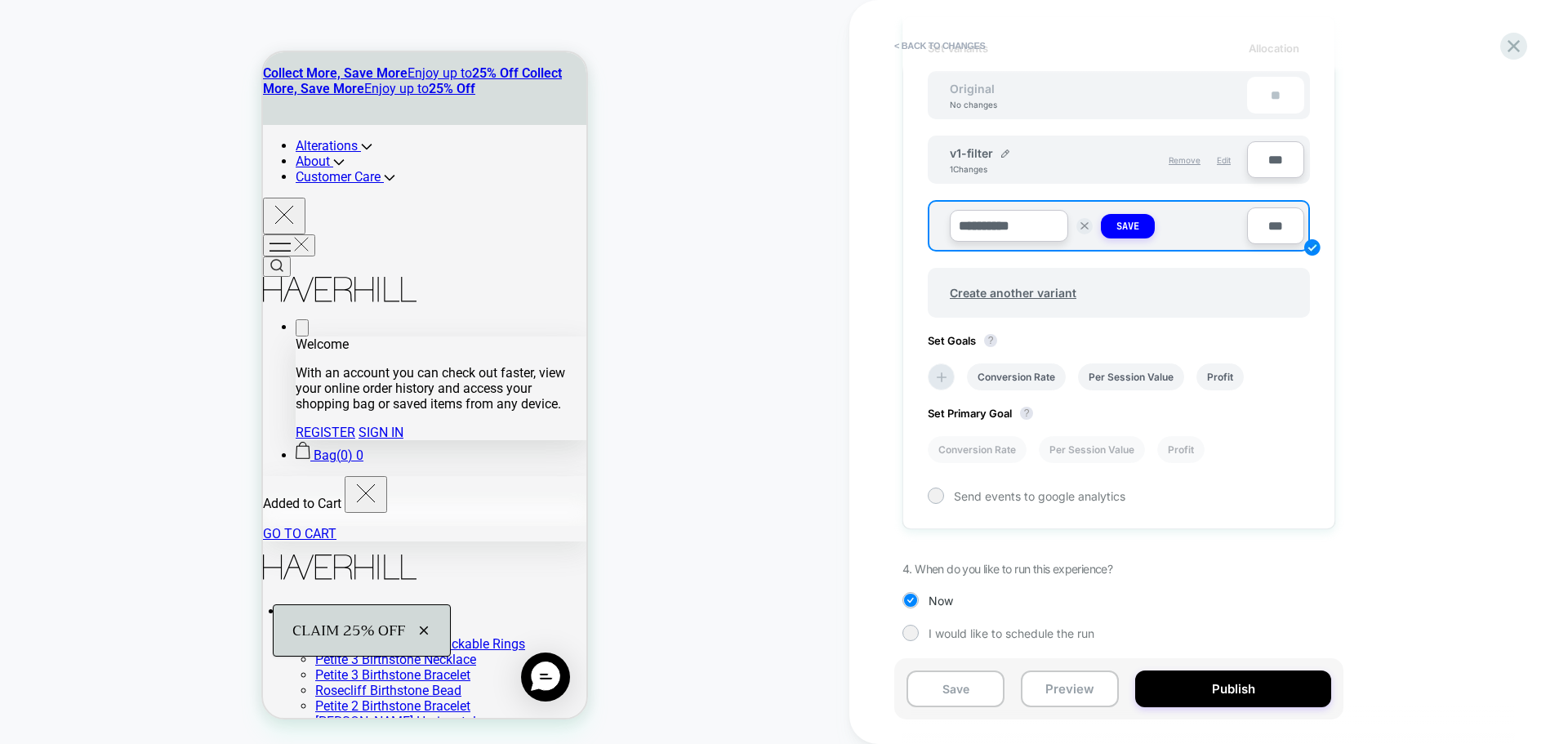
click at [1501, 280] on div "**********" at bounding box center [1200, 371] width 613 height 711
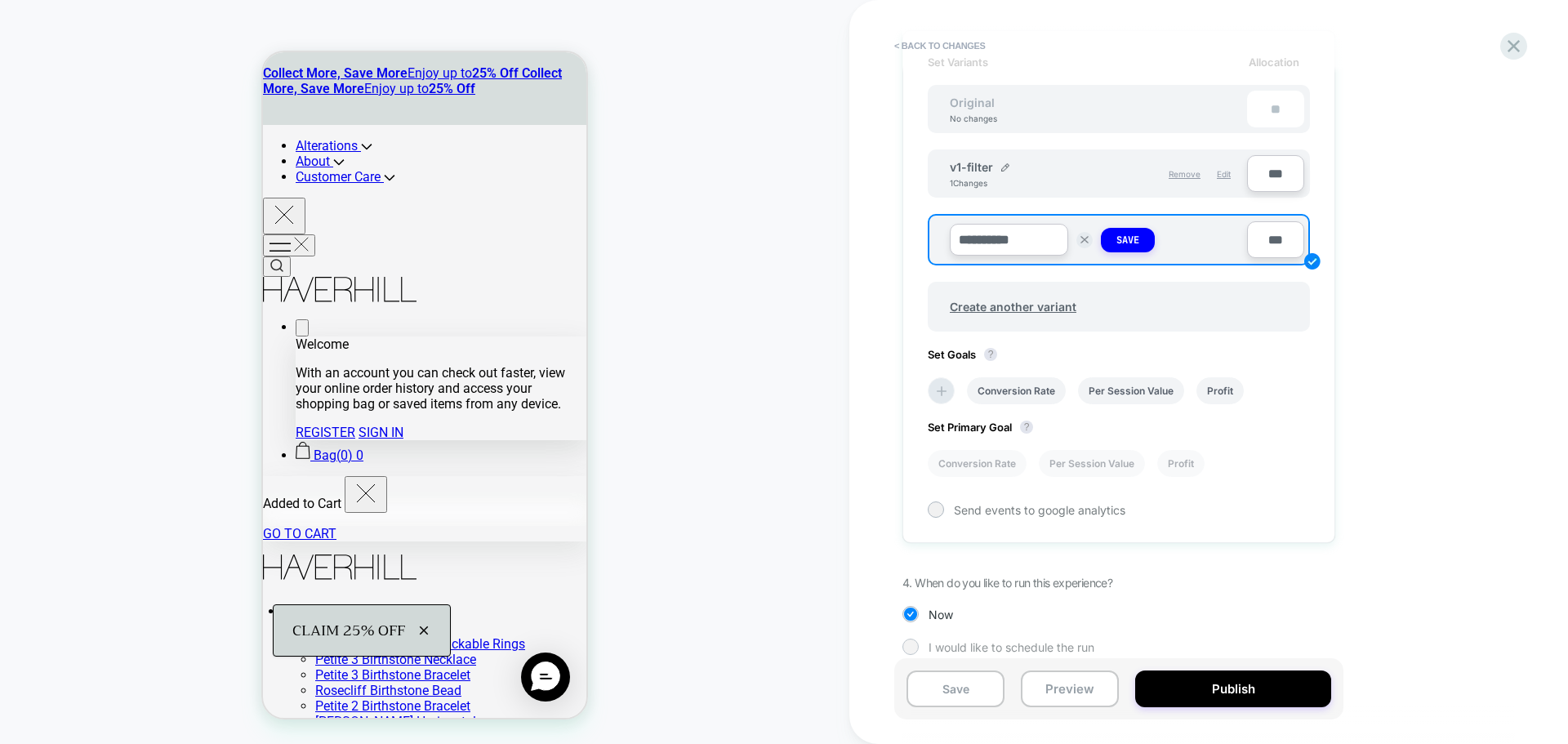
scroll to position [503, 0]
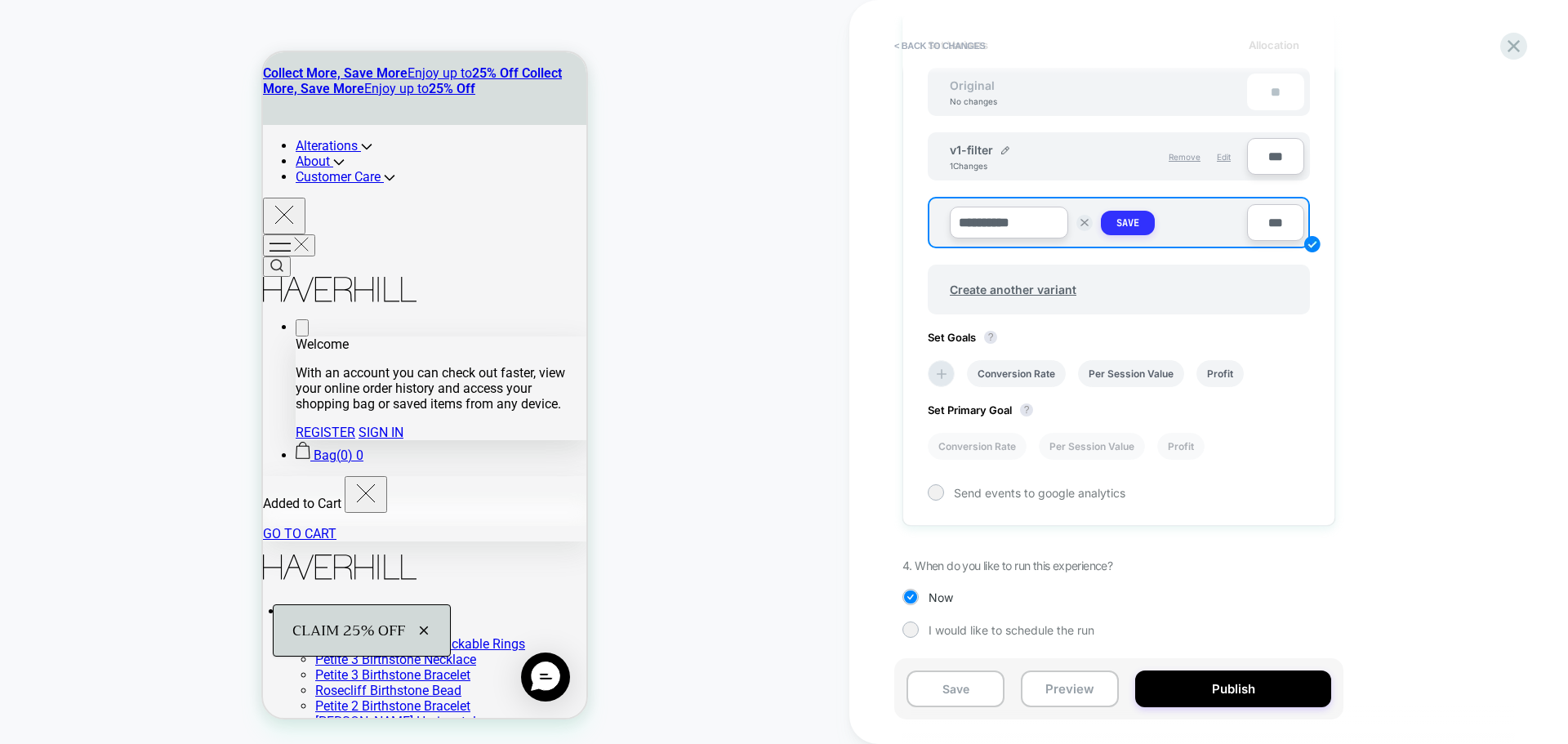
click at [1139, 212] on button "Save" at bounding box center [1128, 223] width 54 height 24
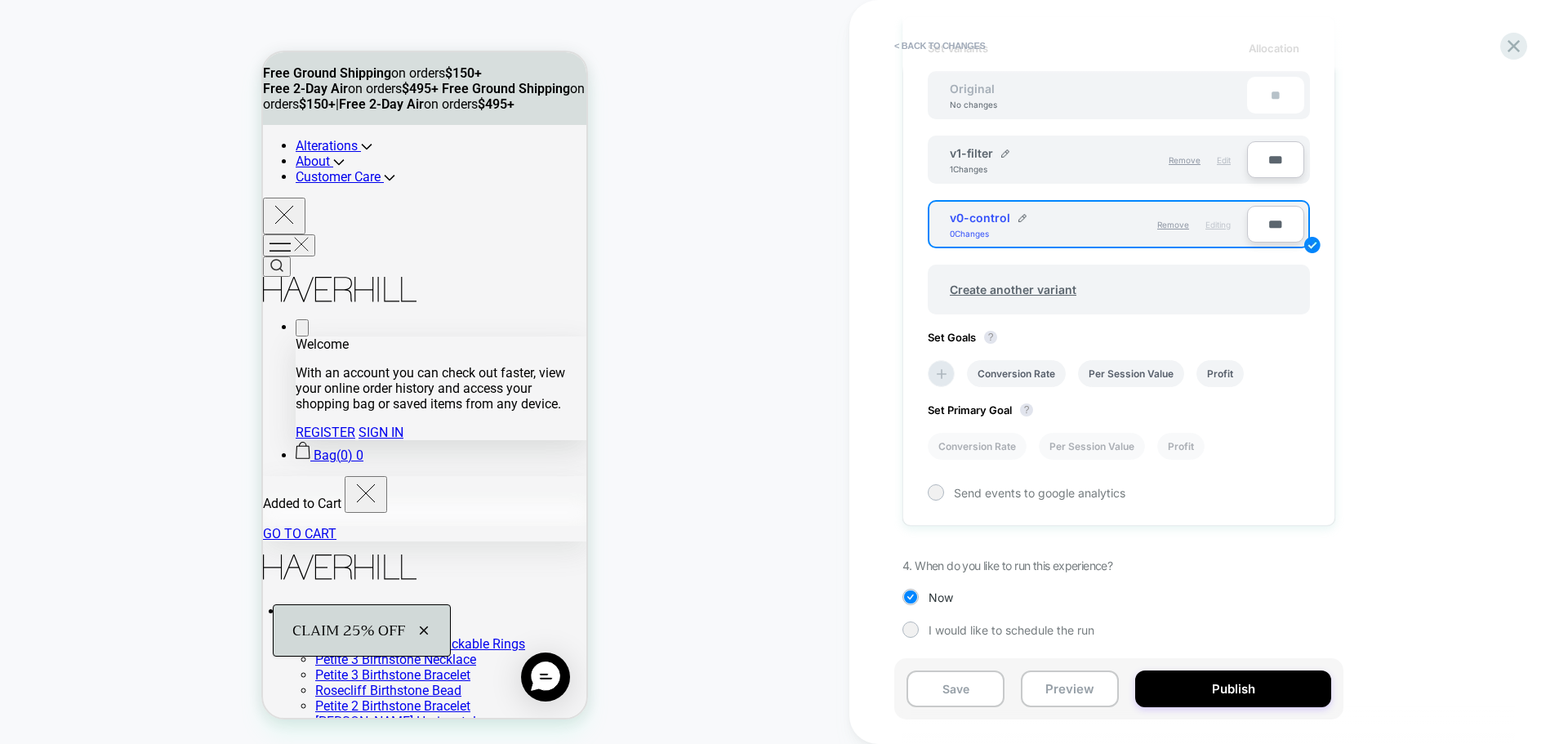
click at [1223, 156] on span "Edit" at bounding box center [1224, 159] width 14 height 10
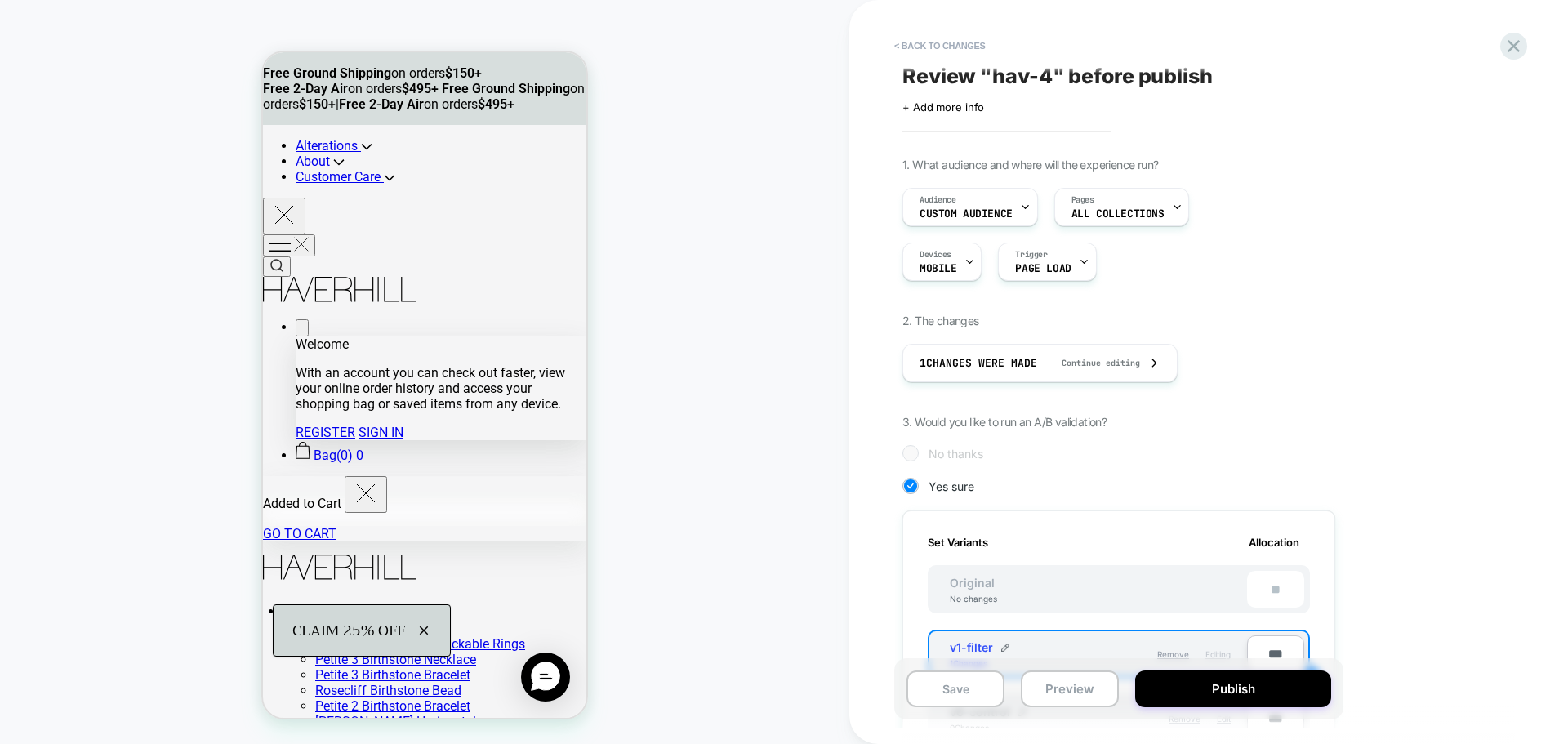
scroll to position [0, 0]
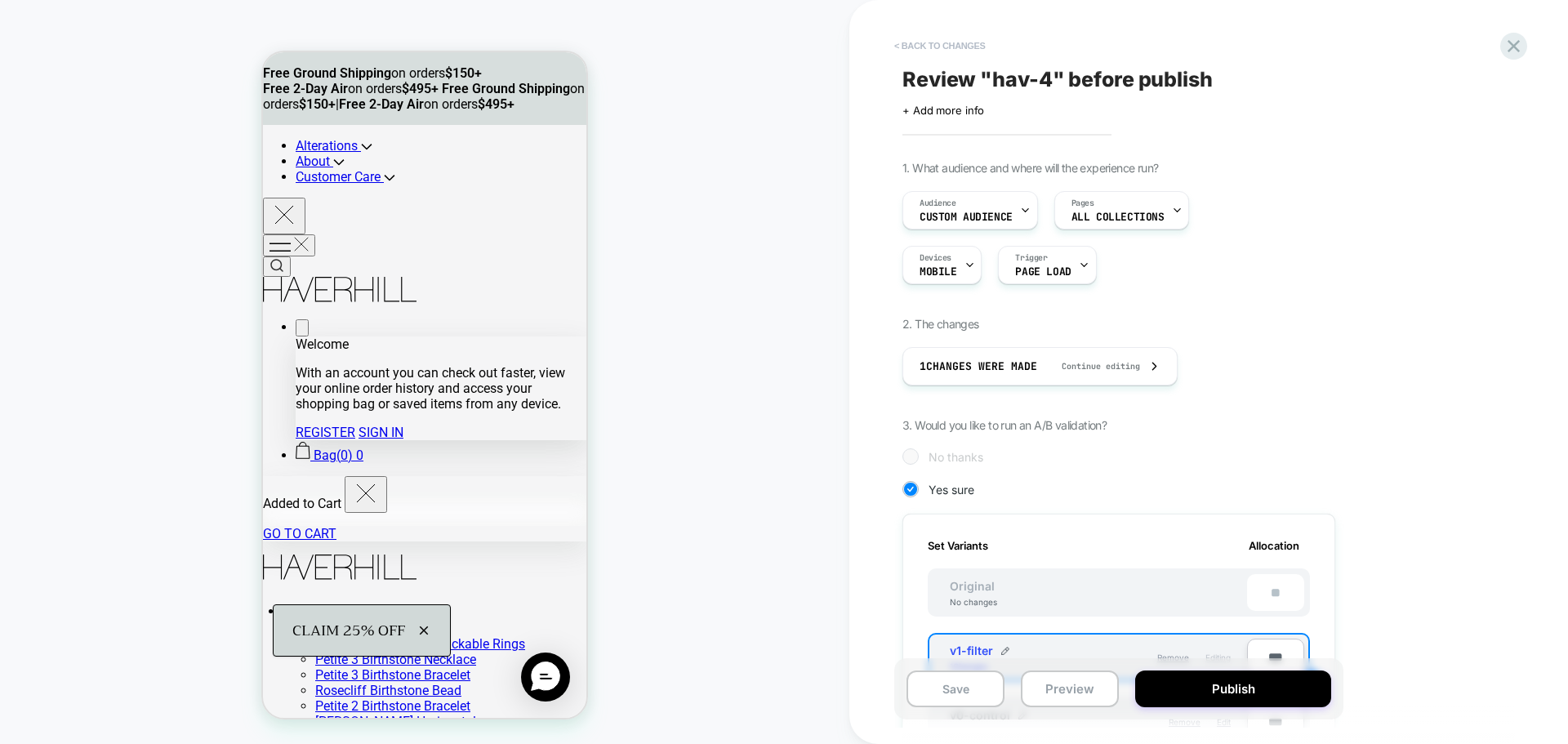
click at [932, 49] on button "< Back to changes" at bounding box center [939, 46] width 107 height 26
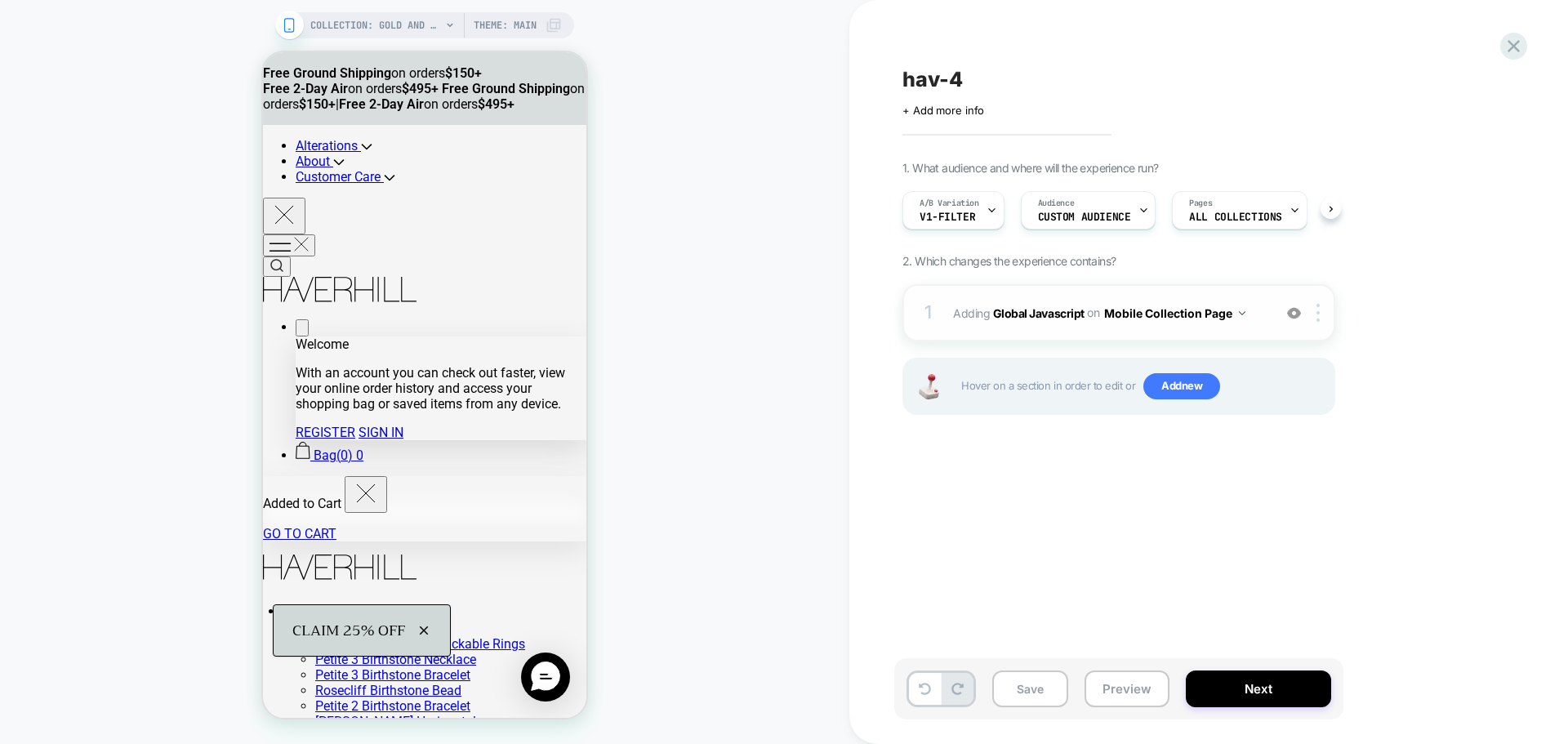
scroll to position [0, 1]
click at [1047, 308] on b "Global Javascript" at bounding box center [1038, 312] width 91 height 14
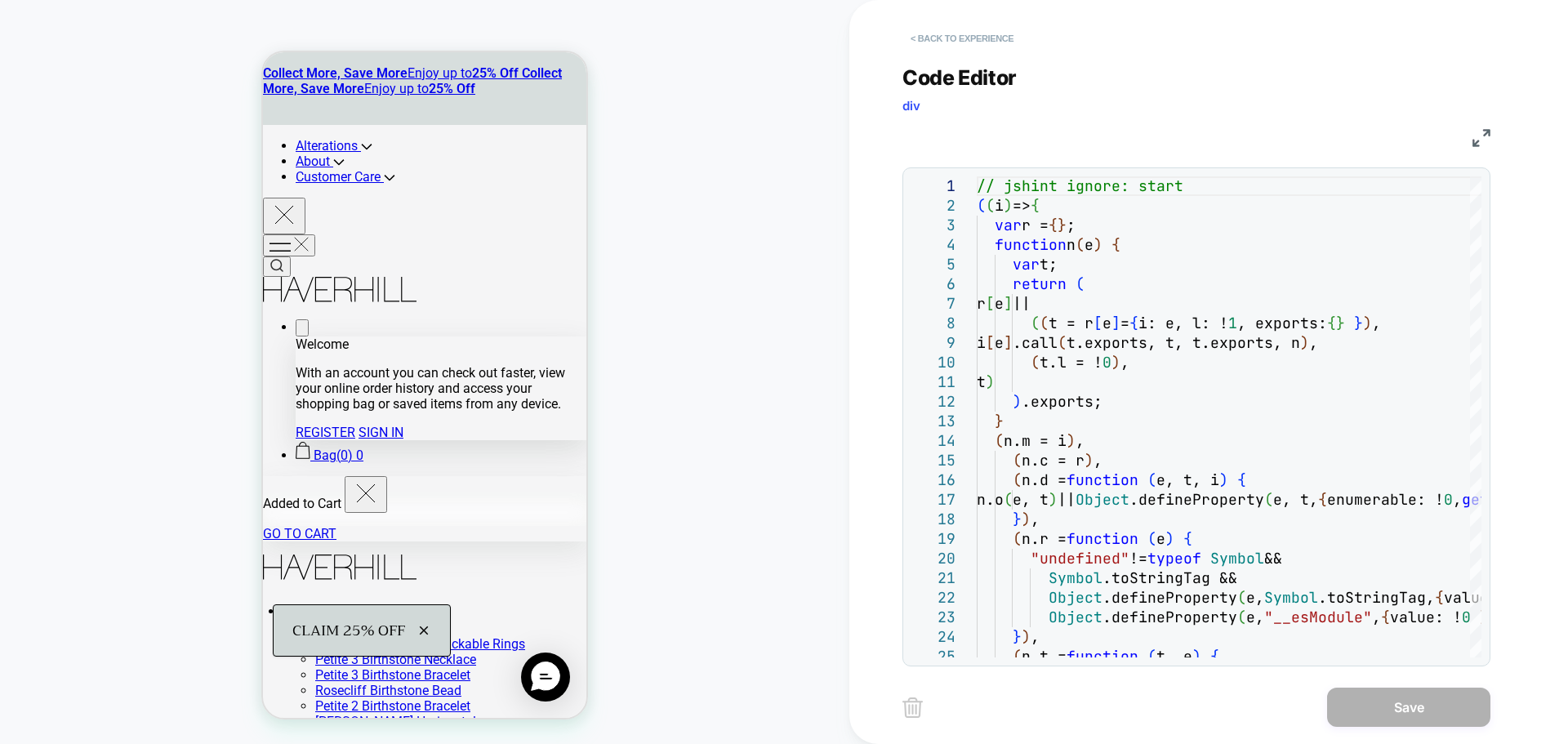
click at [971, 47] on button "< Back to experience" at bounding box center [962, 38] width 119 height 26
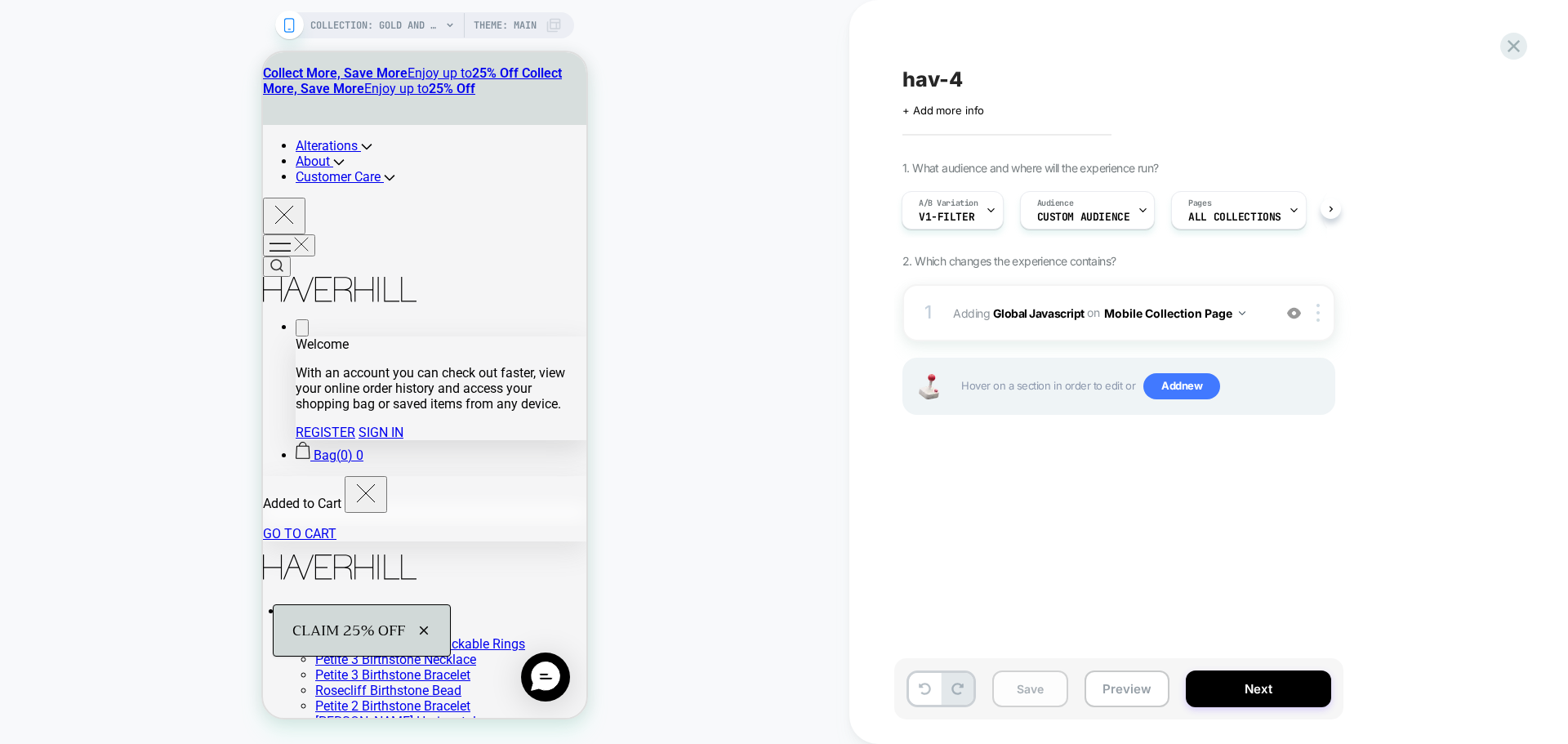
click at [1021, 682] on button "Save" at bounding box center [1030, 688] width 76 height 37
click at [1128, 704] on button "Preview" at bounding box center [1126, 688] width 85 height 37
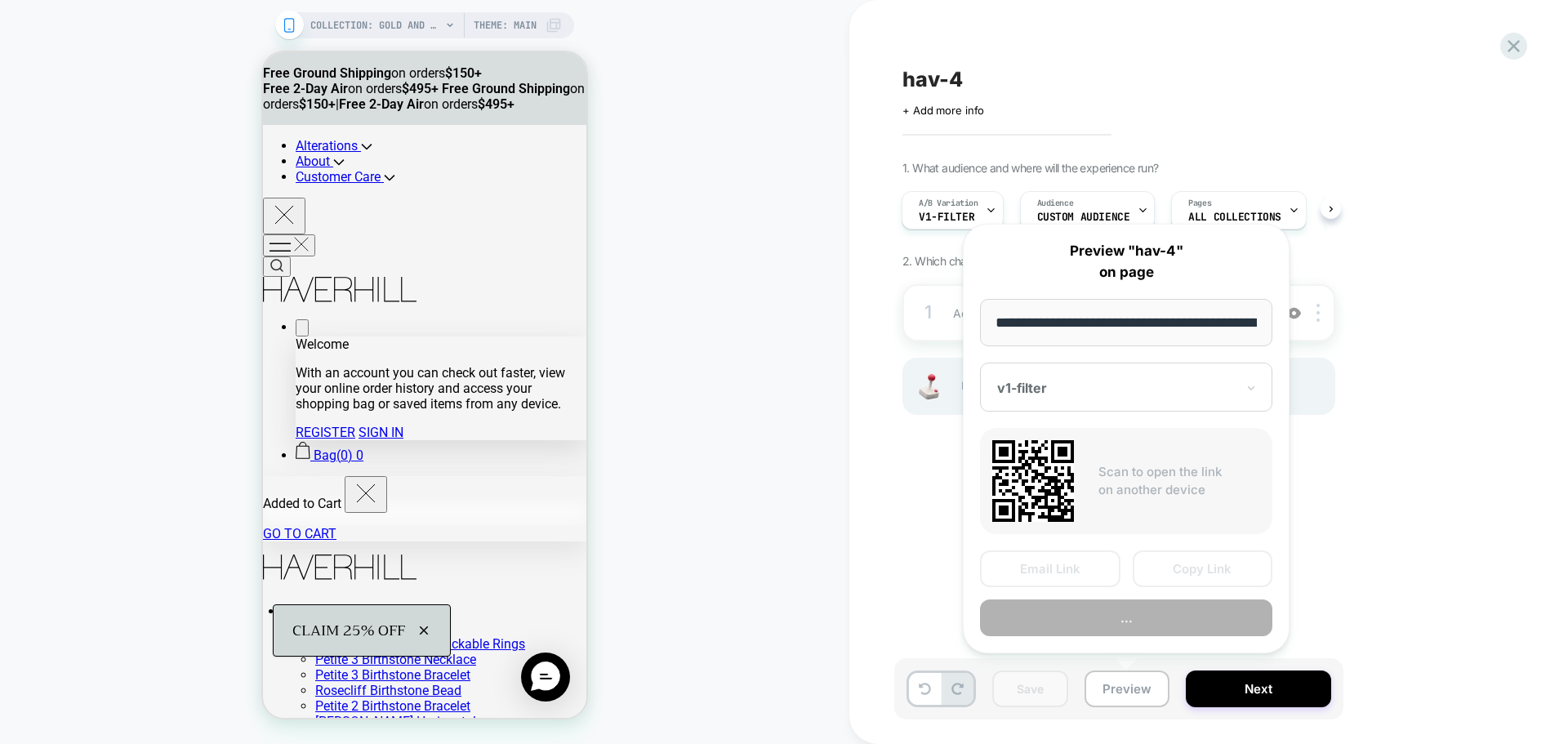
scroll to position [0, 149]
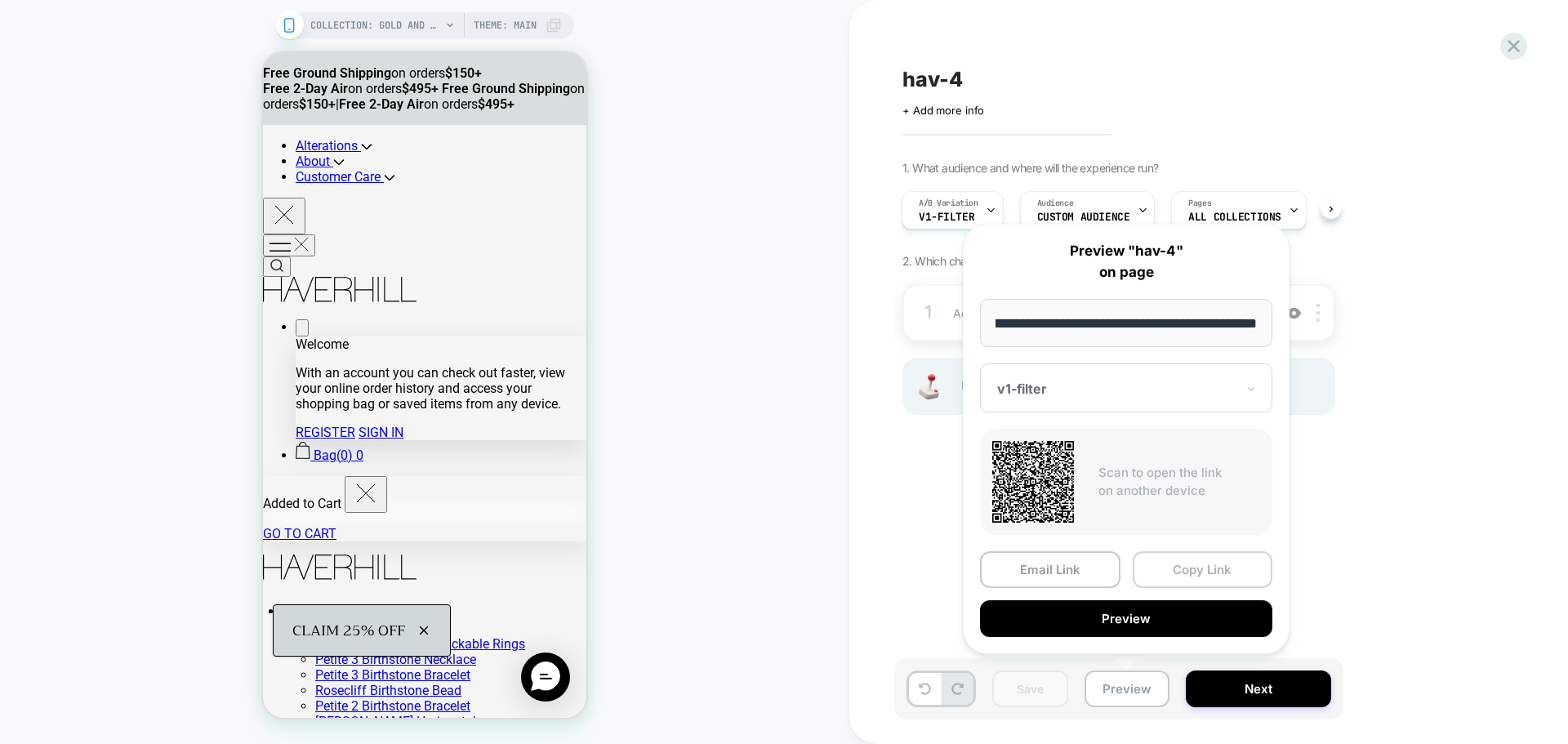
click at [1212, 570] on button "Copy Link" at bounding box center [1202, 569] width 140 height 37
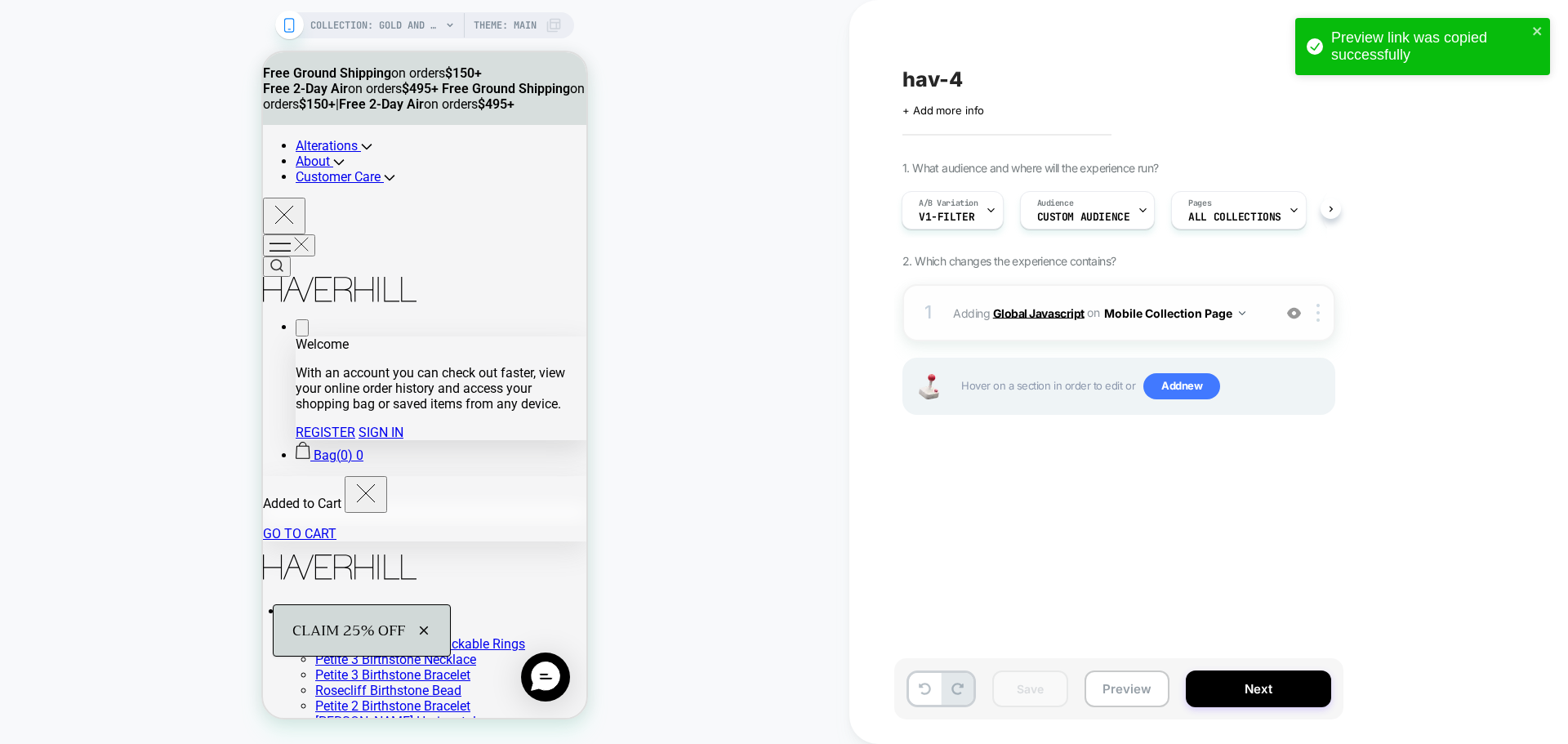
click at [998, 313] on b "Global Javascript" at bounding box center [1038, 312] width 91 height 14
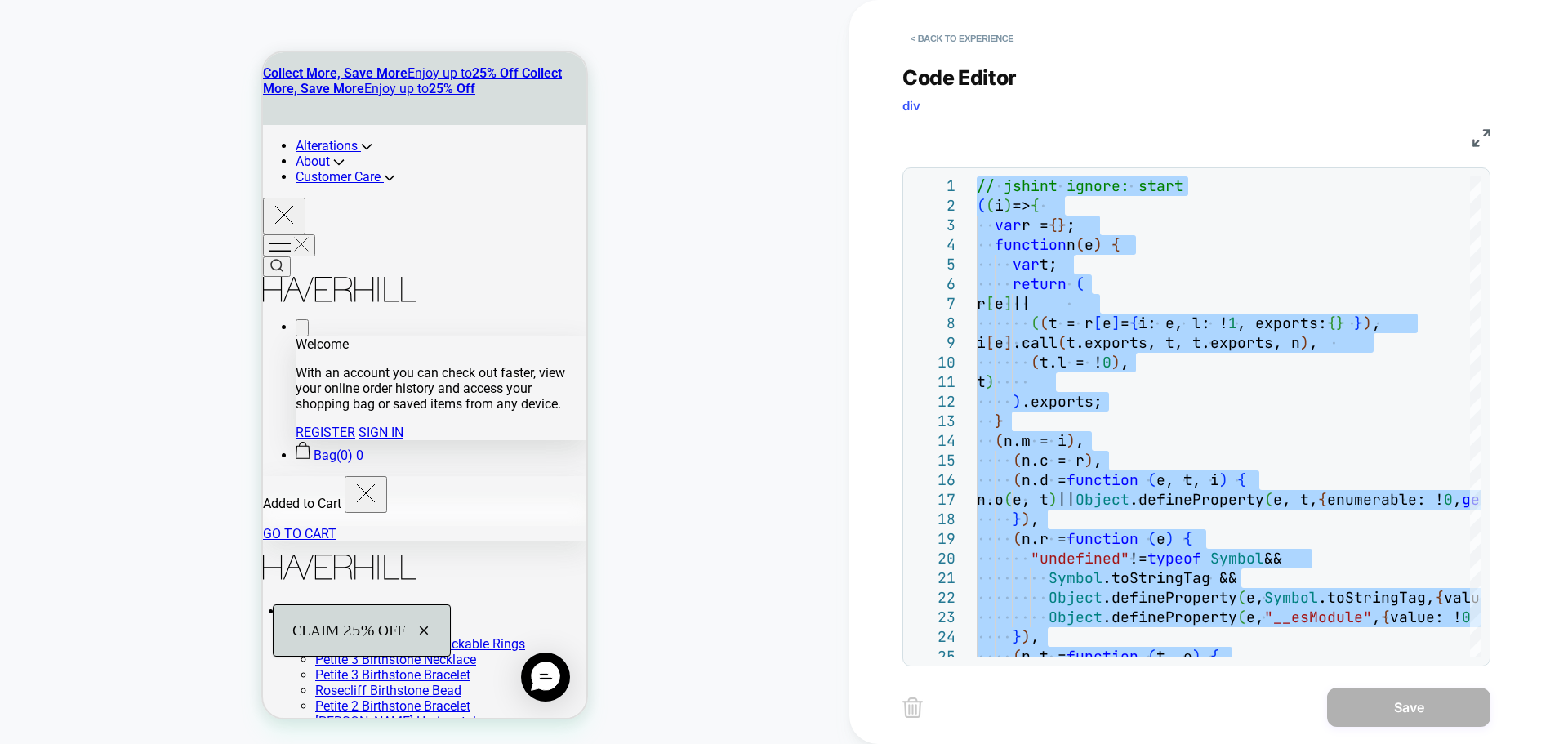
type textarea "**********"
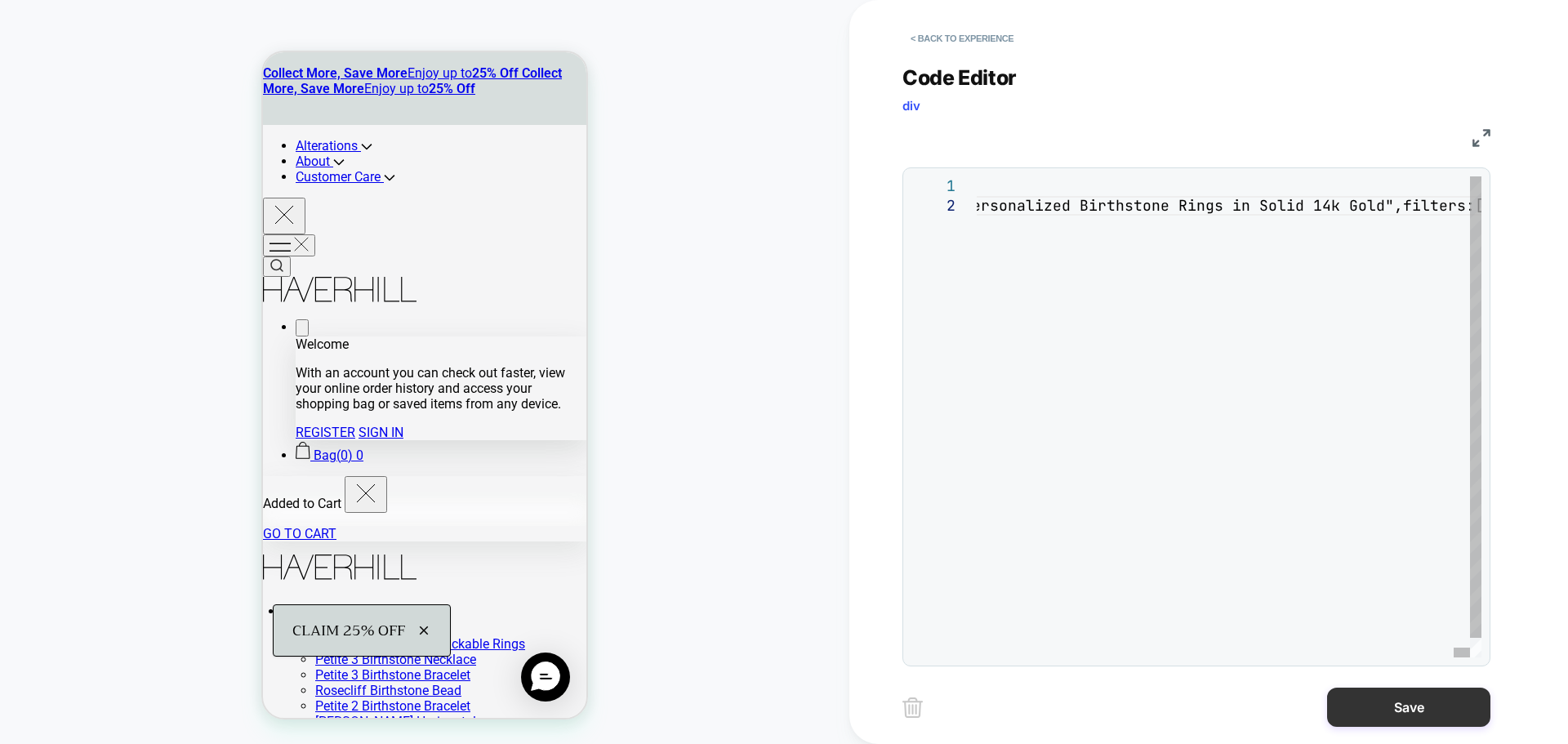
click at [1366, 714] on button "Save" at bounding box center [1408, 707] width 164 height 39
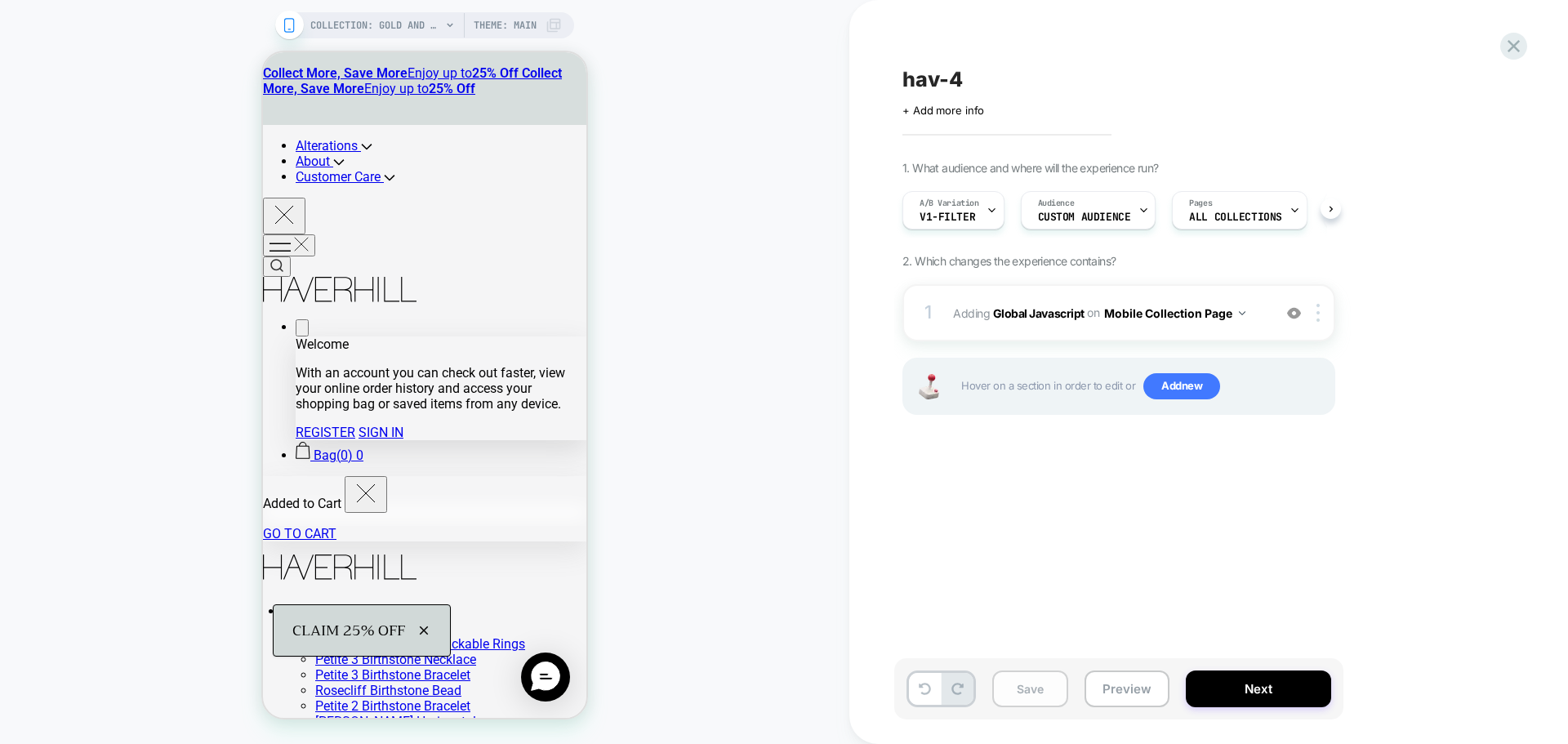
scroll to position [0, 1]
click at [1022, 687] on button "Save" at bounding box center [1030, 688] width 76 height 37
click at [1105, 678] on button "Preview" at bounding box center [1126, 688] width 85 height 37
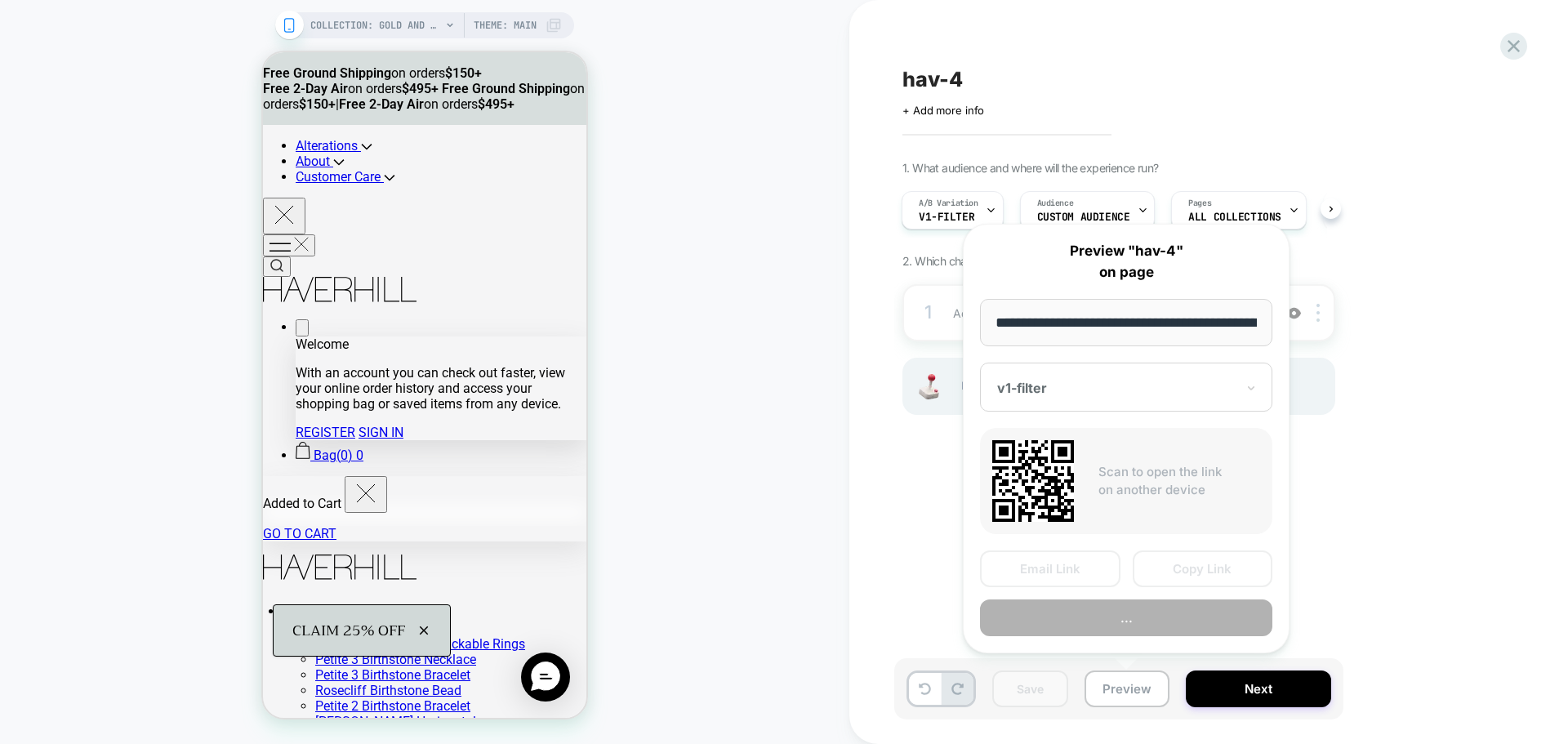
scroll to position [0, 149]
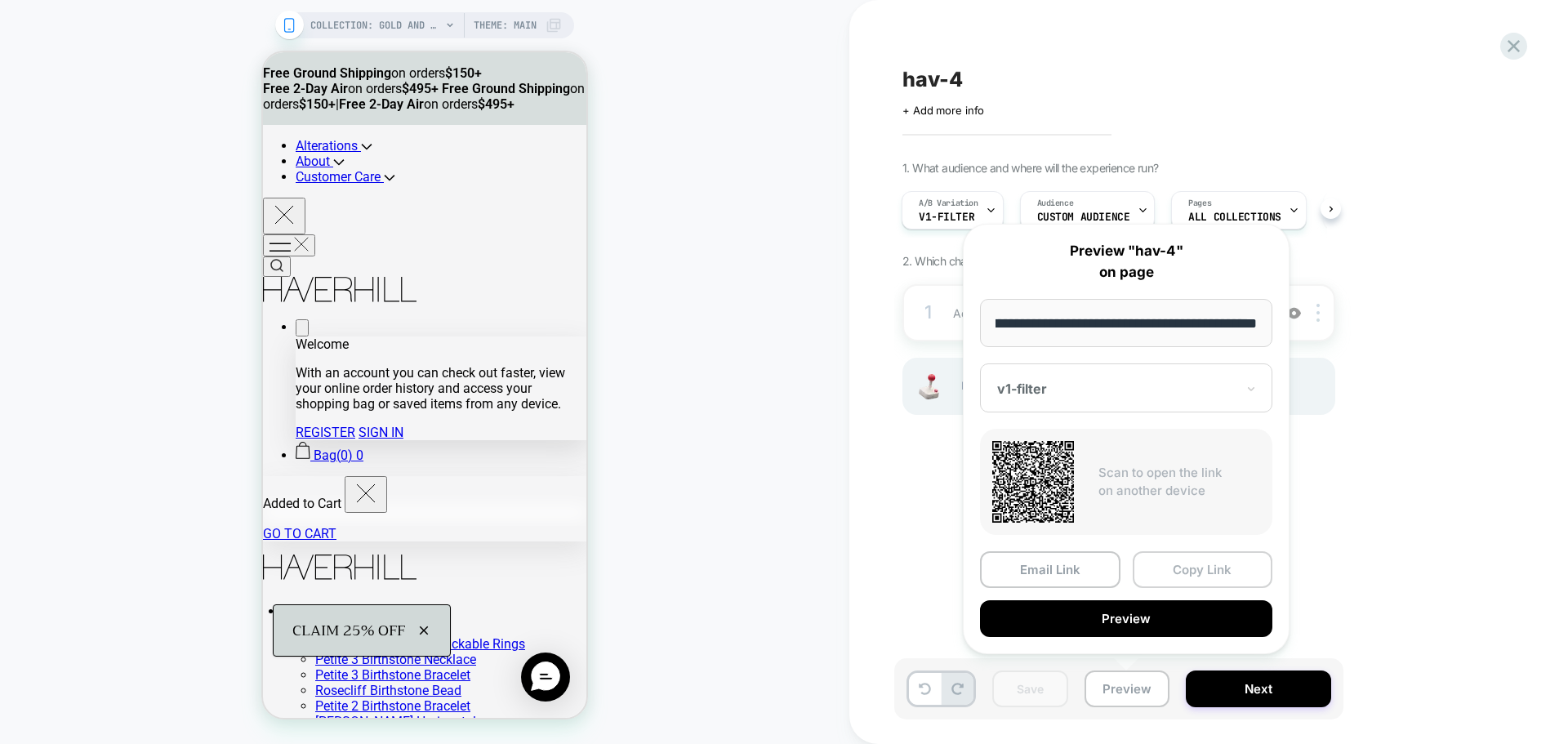
click at [1145, 561] on button "Copy Link" at bounding box center [1202, 569] width 140 height 37
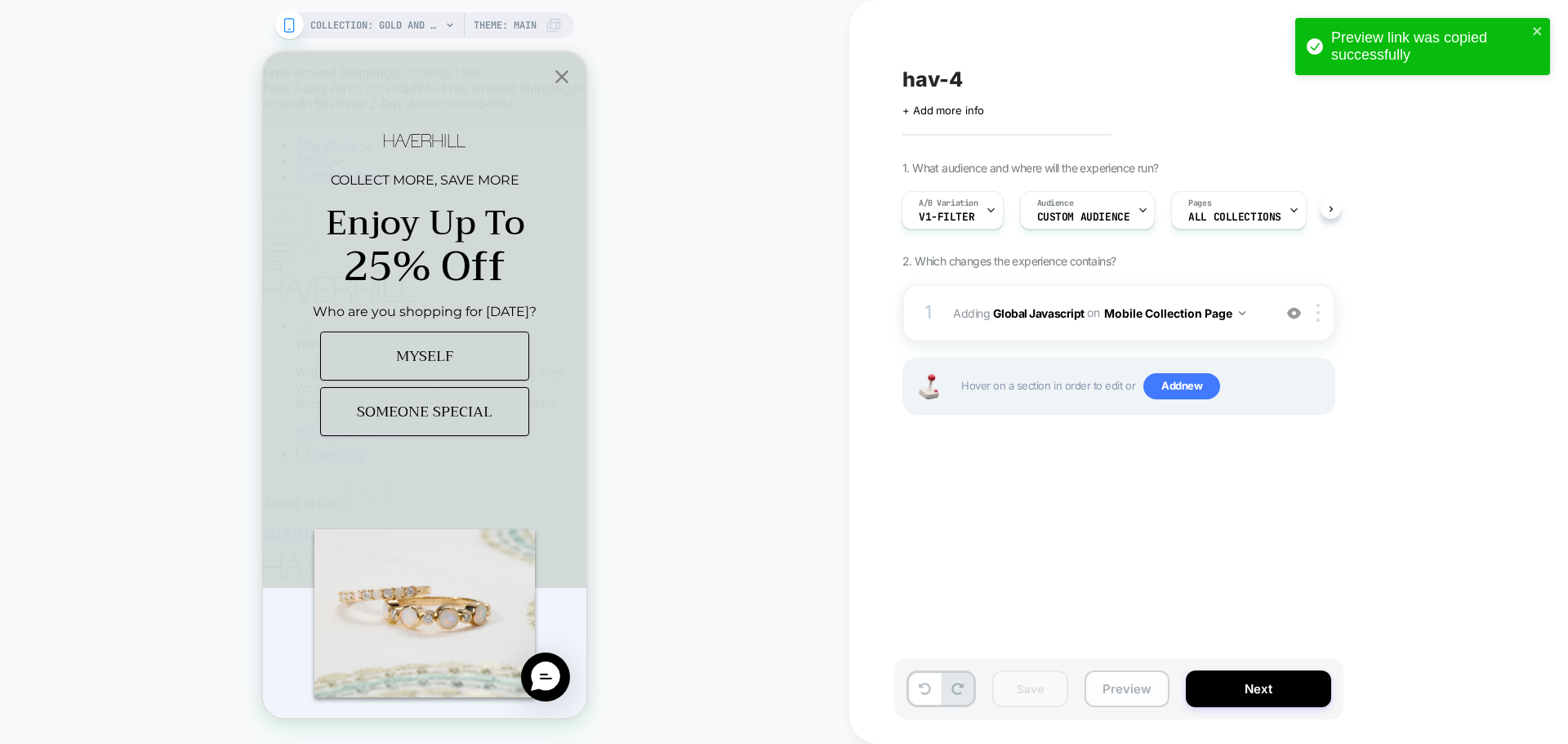
click at [1125, 698] on button "Preview" at bounding box center [1126, 688] width 85 height 37
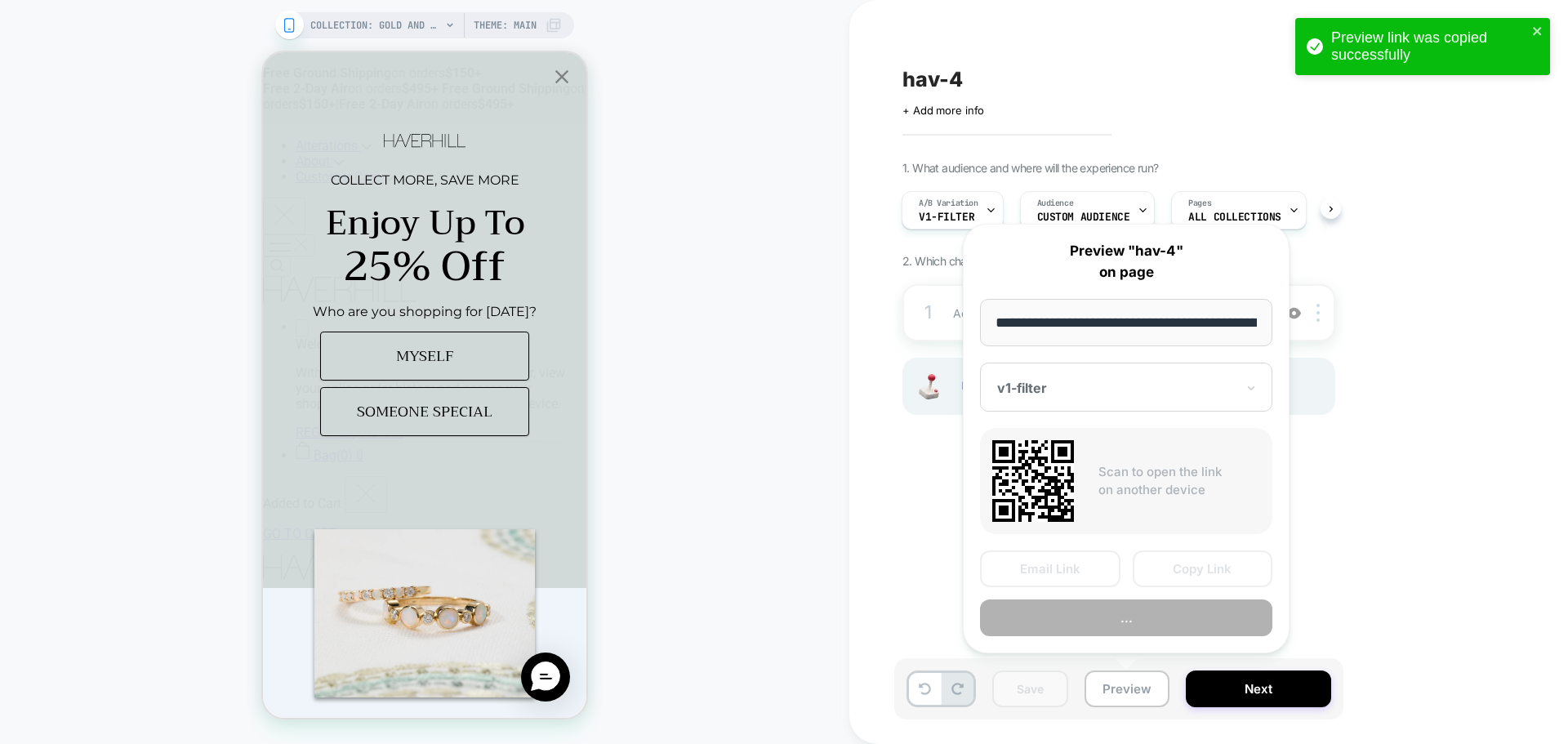
scroll to position [0, 149]
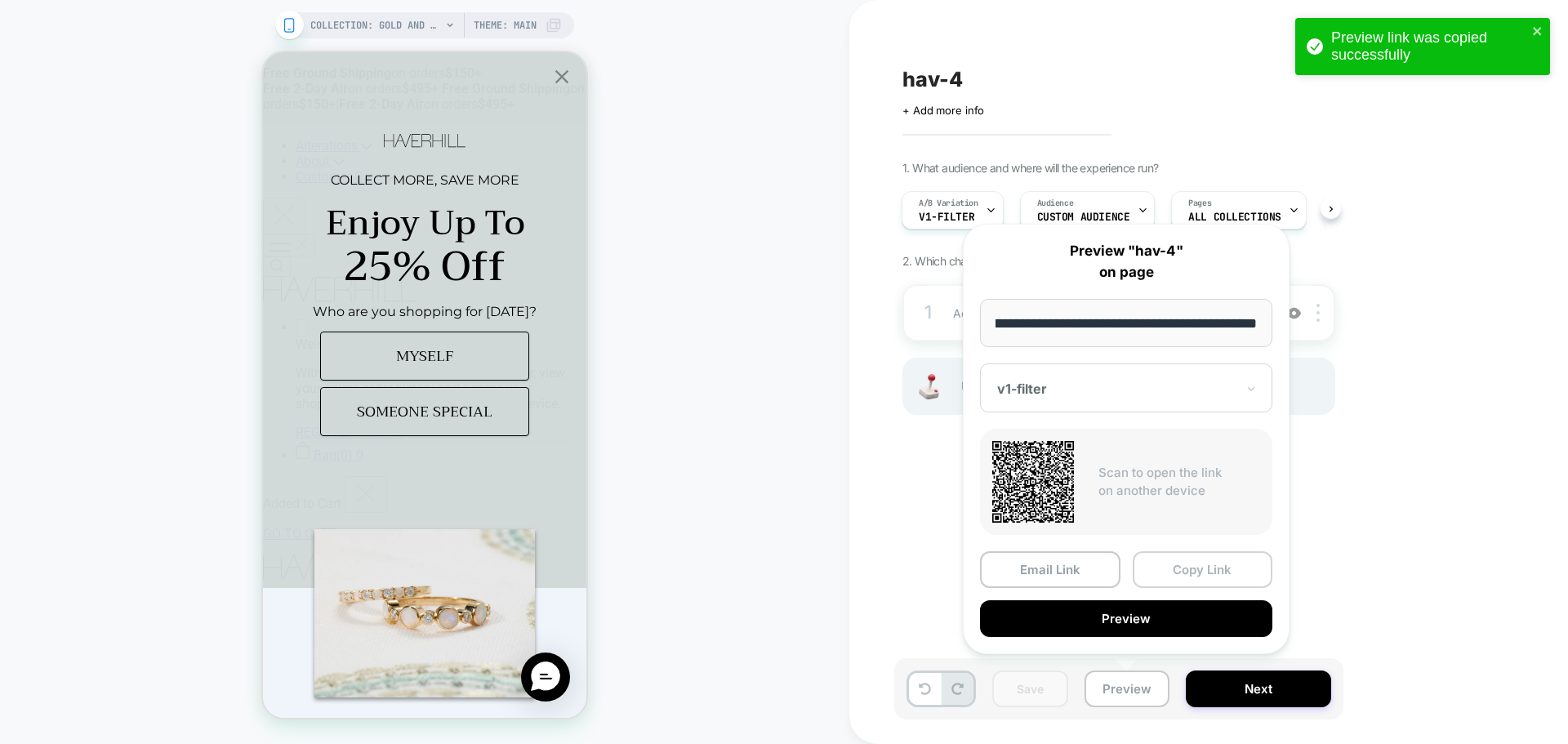
click at [1162, 580] on button "Copy Link" at bounding box center [1202, 569] width 140 height 37
